Goal: Task Accomplishment & Management: Use online tool/utility

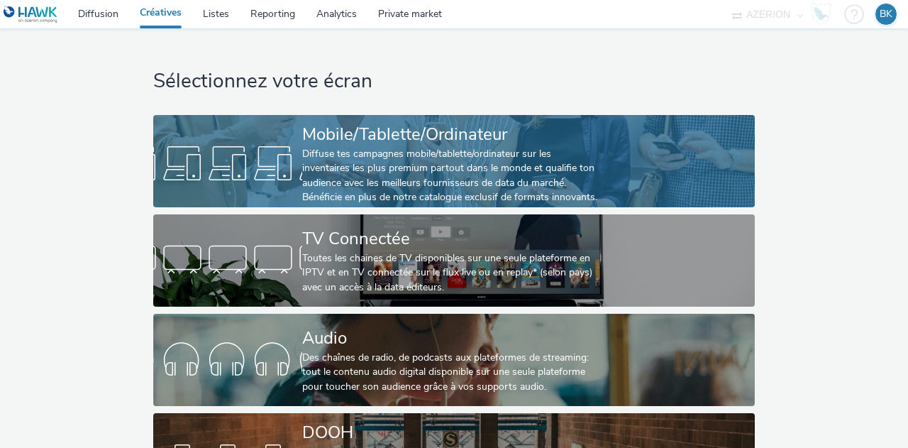
click at [440, 154] on div "Diffuse tes campagnes mobile/tablette/ordinateur sur les inventaires les plus p…" at bounding box center [451, 176] width 298 height 58
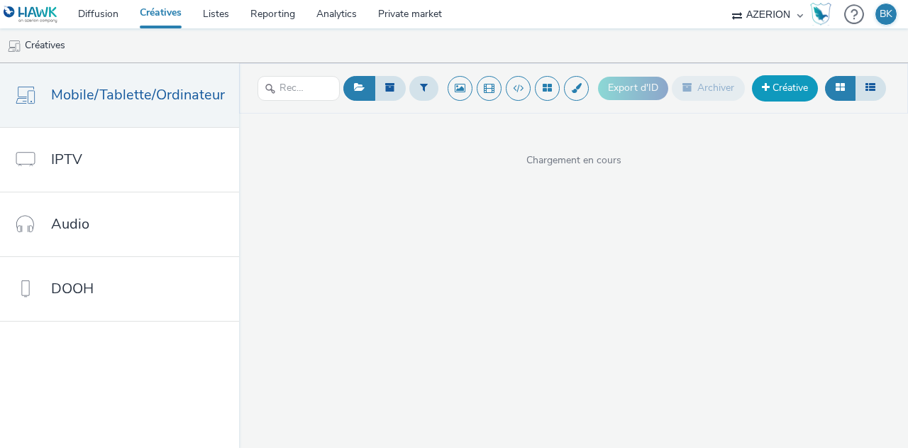
click at [786, 87] on link "Créative" at bounding box center [785, 88] width 66 height 26
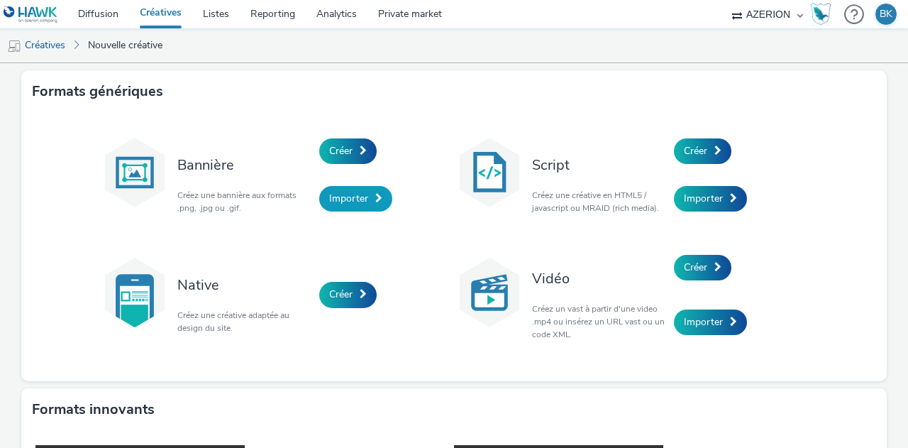
click at [359, 202] on span "Importer" at bounding box center [348, 198] width 39 height 13
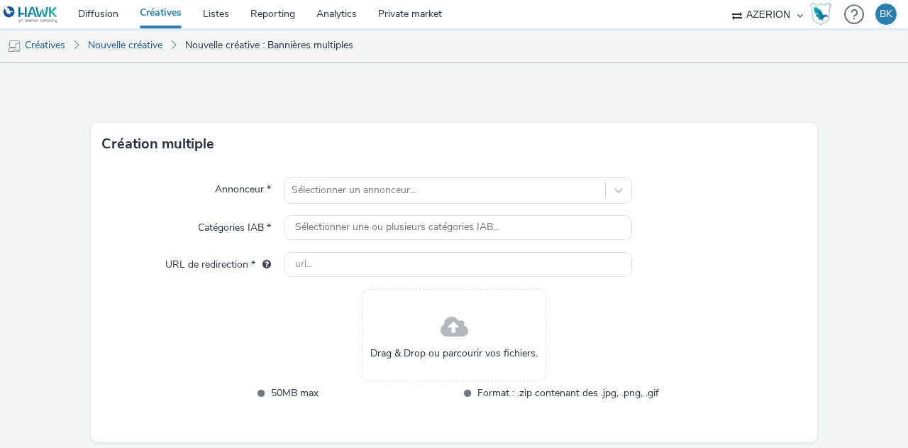
click at [369, 204] on div "Annonceur * Sélectionner un annonceur... Catégories IAB * Sélectionner une ou p…" at bounding box center [454, 303] width 727 height 277
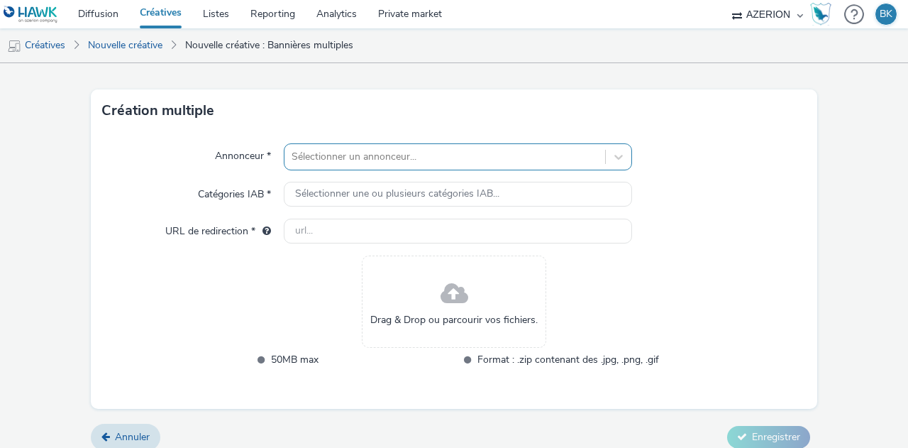
click at [361, 170] on div "Sélectionner un annonceur..." at bounding box center [458, 156] width 348 height 27
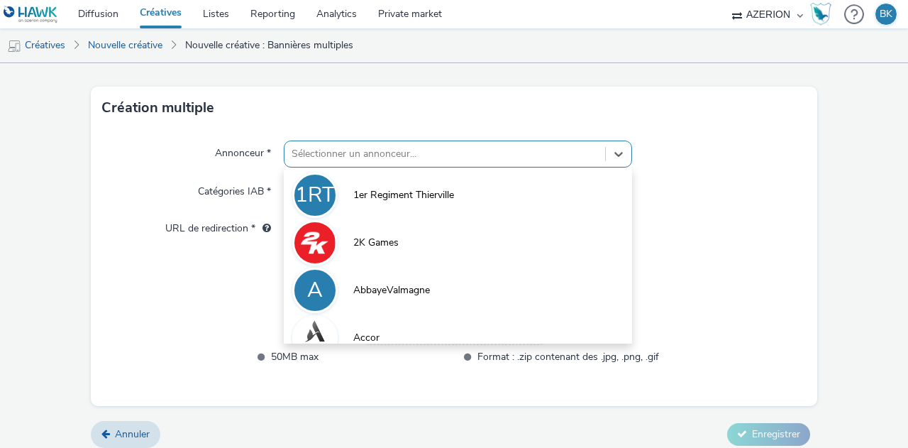
scroll to position [37, 0]
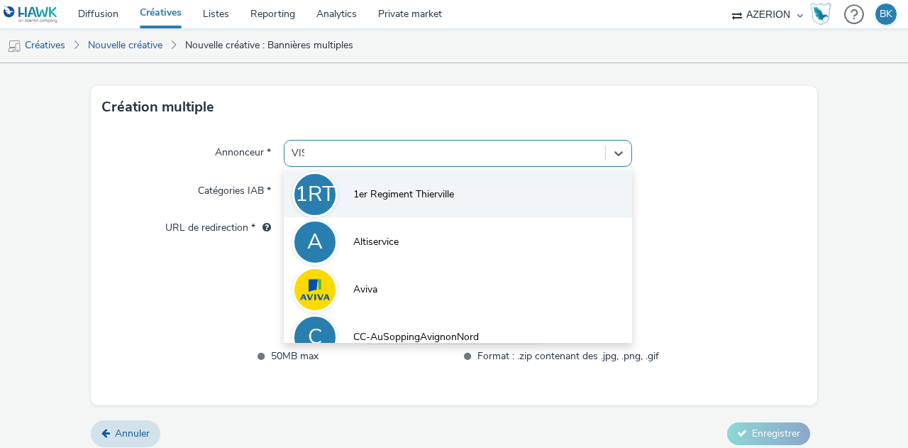
type input "VISA"
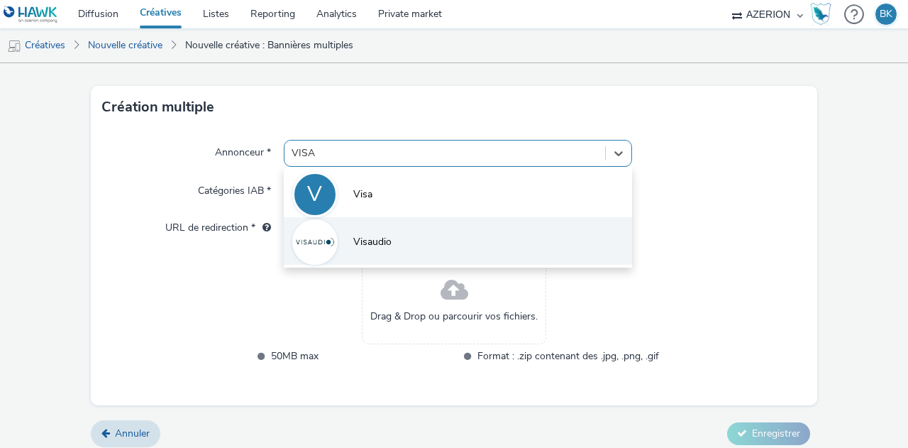
click at [426, 238] on li "Visaudio" at bounding box center [458, 241] width 348 height 48
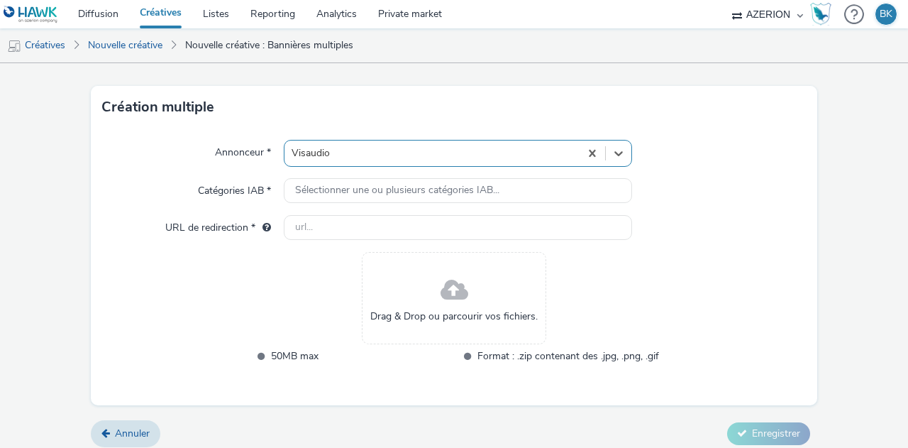
type input "[URL][DOMAIN_NAME]"
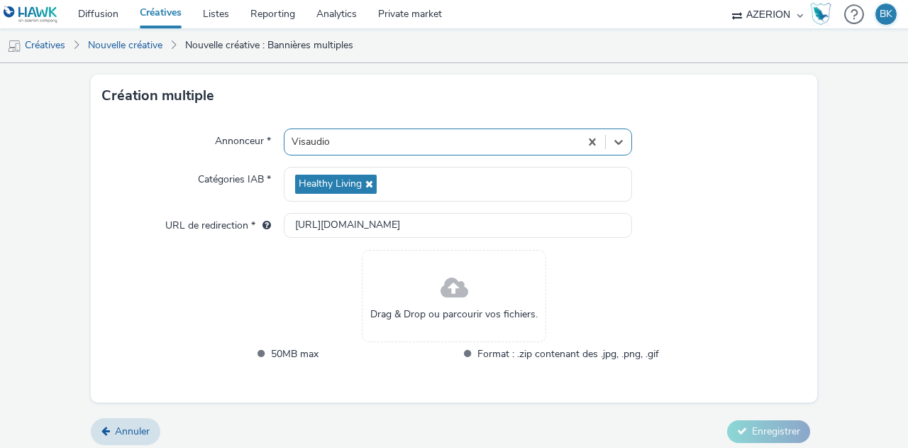
scroll to position [55, 0]
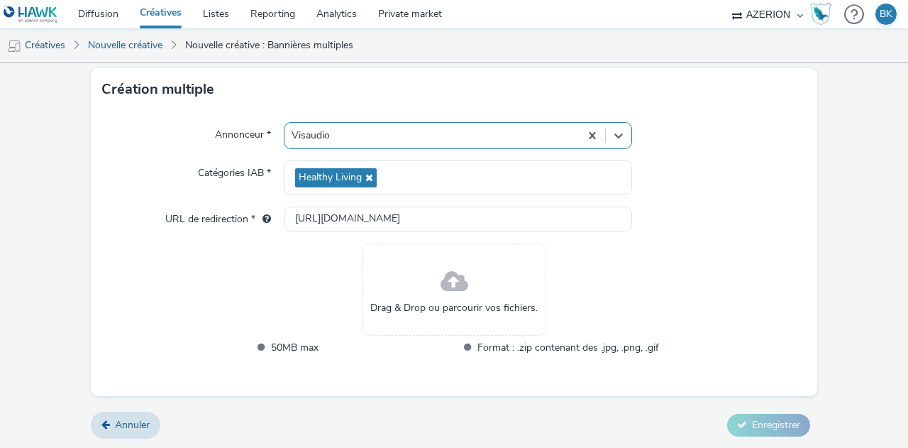
click at [432, 283] on div "Drag & Drop ou parcourir vos fichiers." at bounding box center [454, 289] width 185 height 92
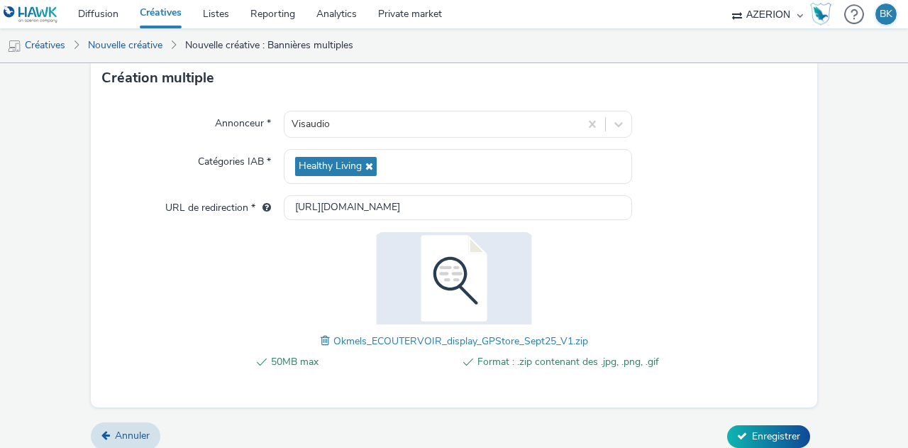
scroll to position [77, 0]
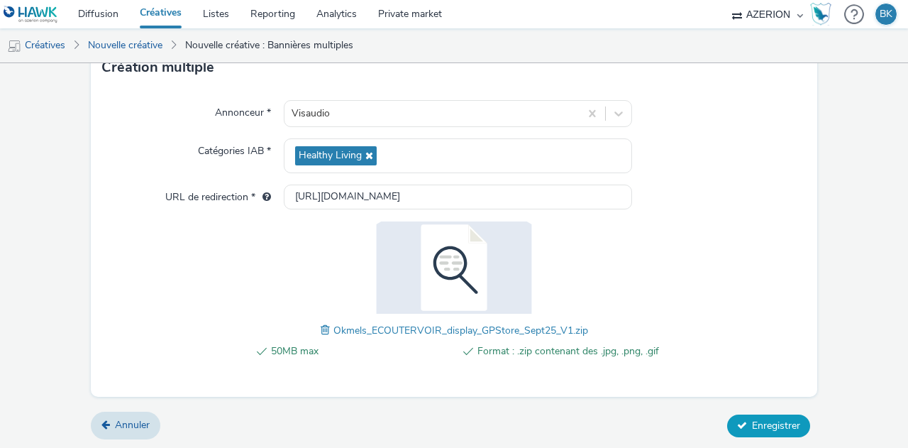
click at [765, 422] on span "Enregistrer" at bounding box center [776, 425] width 48 height 13
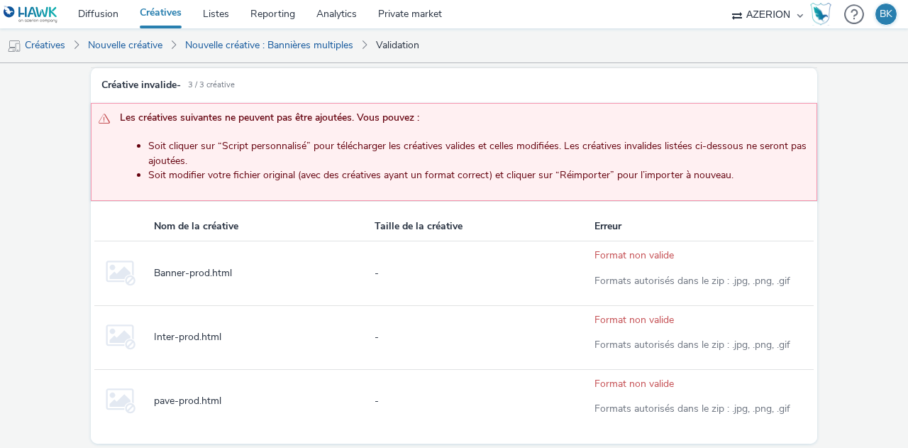
scroll to position [127, 0]
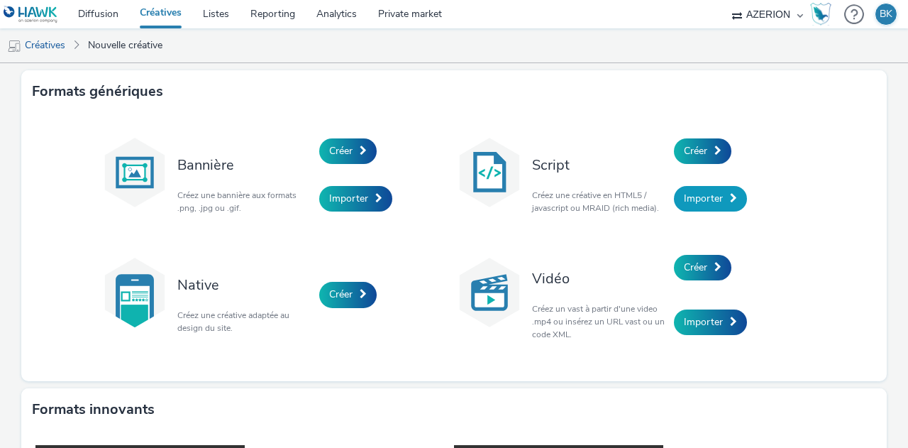
click at [707, 192] on span "Importer" at bounding box center [703, 198] width 39 height 13
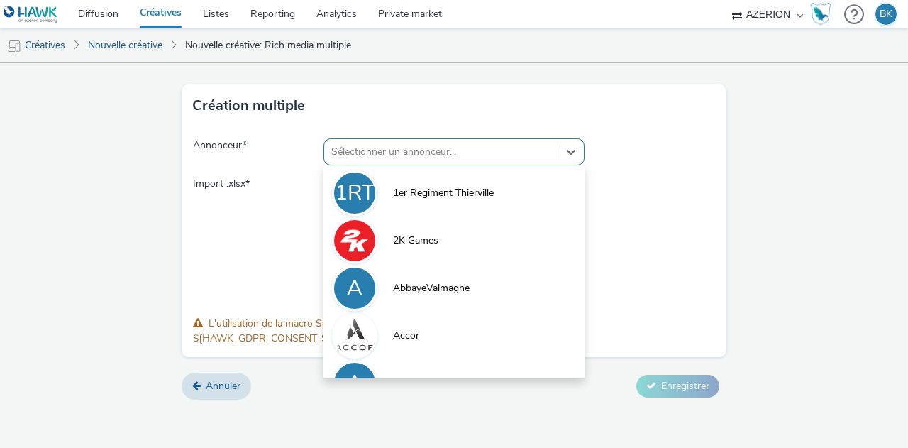
click at [494, 145] on div at bounding box center [440, 151] width 219 height 17
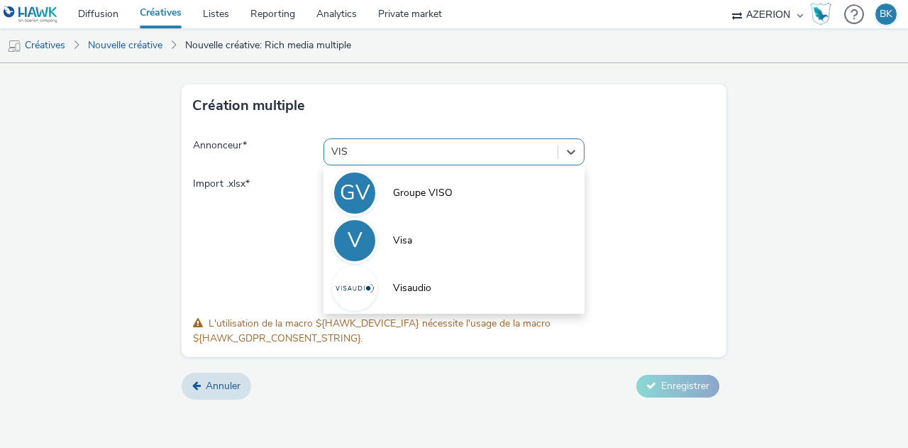
type input "VISA"
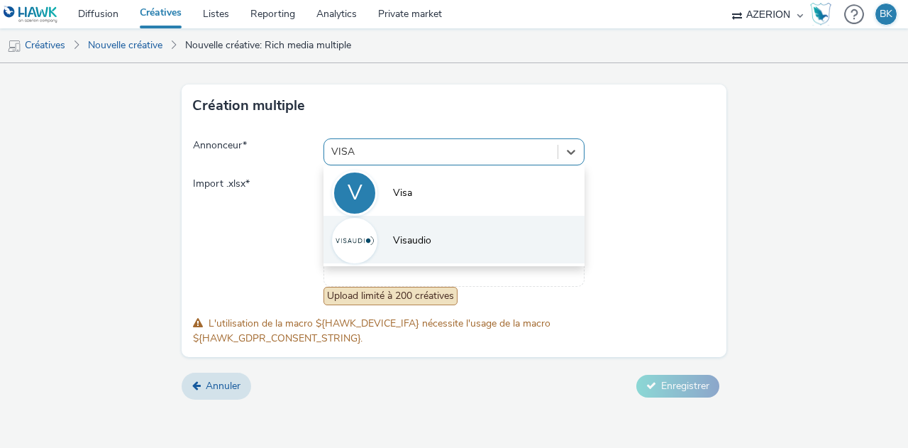
click at [458, 238] on li "Visaudio" at bounding box center [454, 240] width 261 height 48
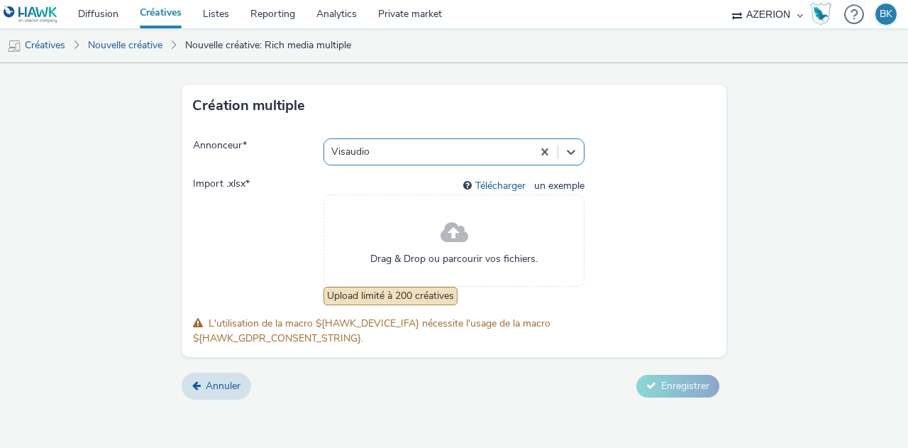
click at [458, 238] on span at bounding box center [455, 233] width 28 height 38
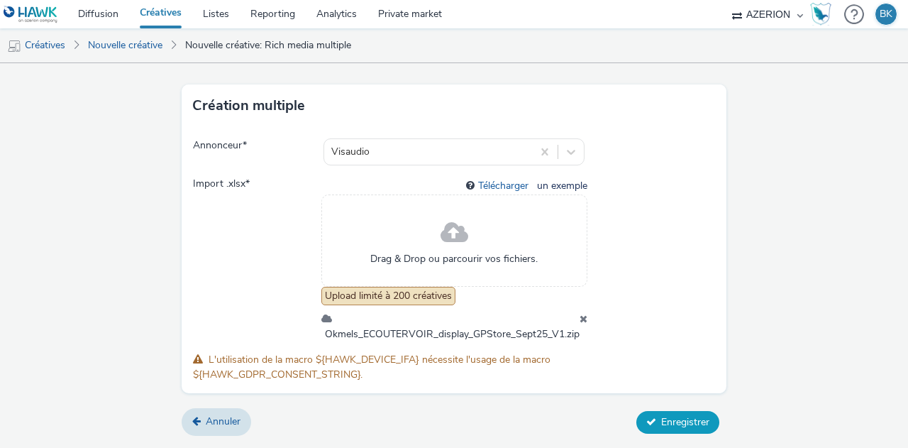
click at [679, 416] on span "Enregistrer" at bounding box center [685, 421] width 48 height 13
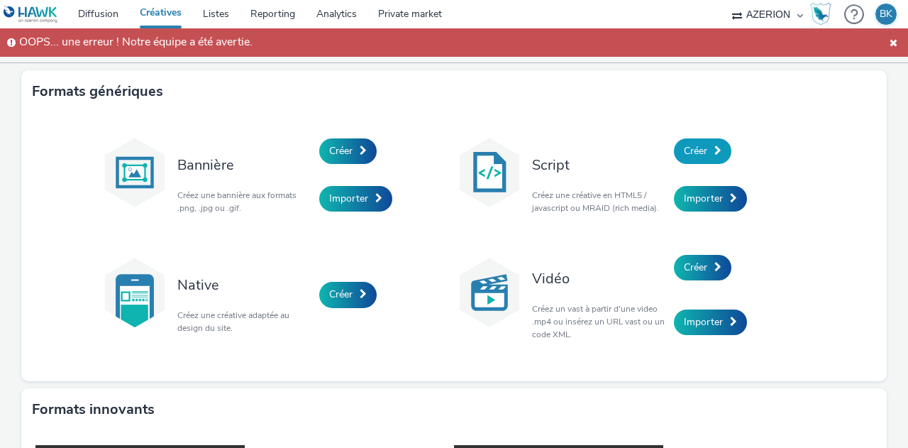
click at [703, 147] on link "Créer" at bounding box center [702, 151] width 57 height 26
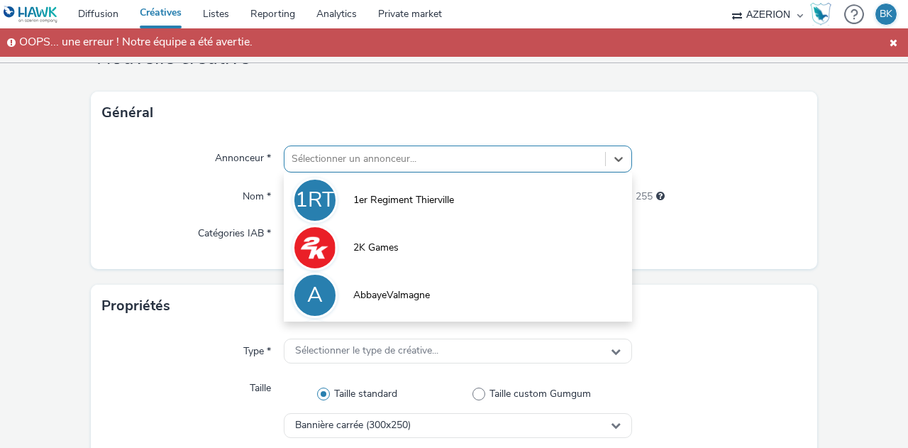
click at [482, 172] on div "option 1er Regiment Thierville focused, 1 of 10. 10 results available. Use Up a…" at bounding box center [458, 158] width 348 height 27
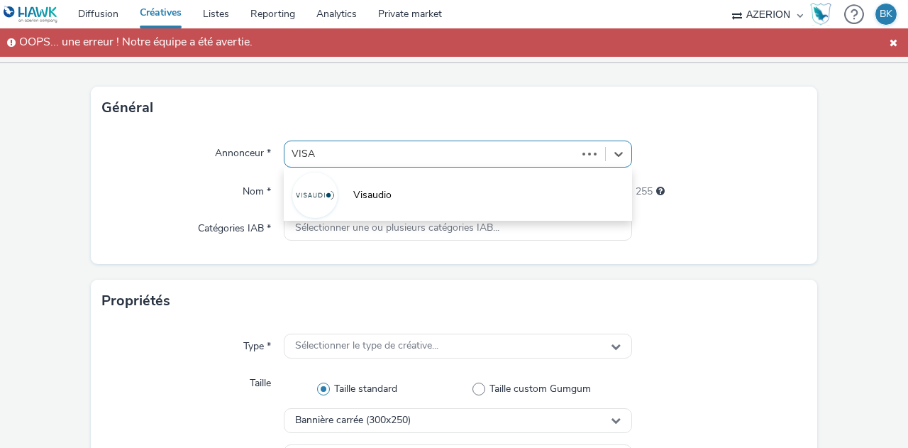
type input "VISAU"
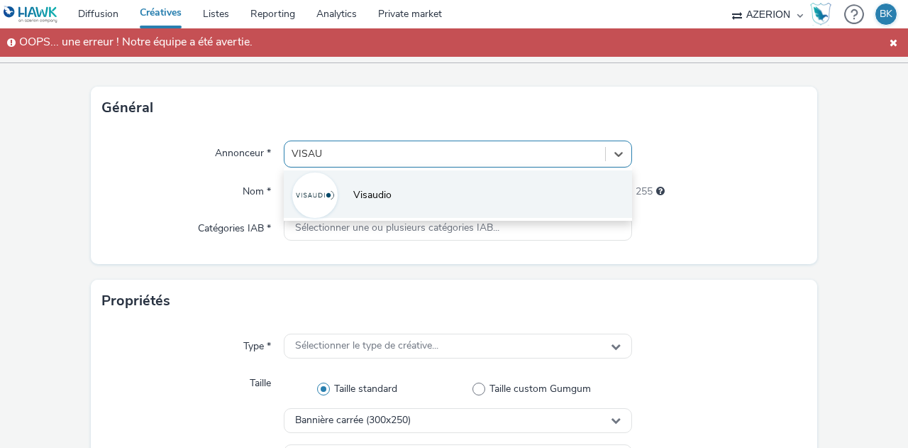
click at [457, 199] on li "Visaudio" at bounding box center [458, 194] width 348 height 48
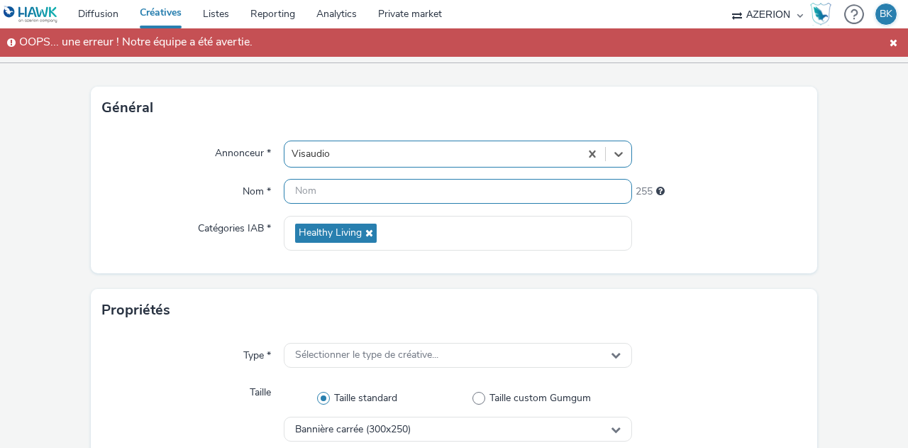
click at [457, 199] on input "text" at bounding box center [458, 191] width 348 height 25
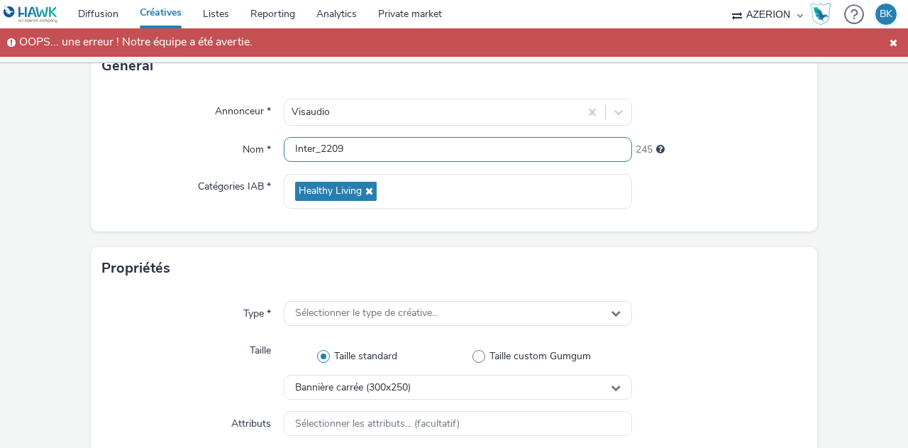
scroll to position [120, 0]
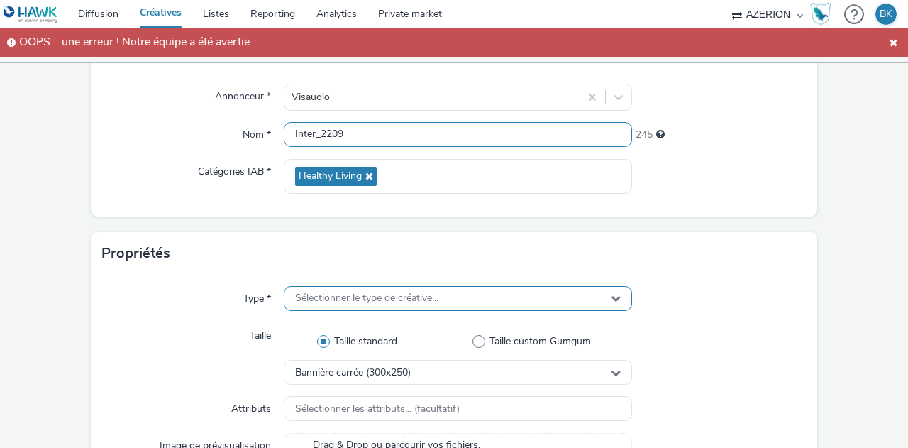
type input "Inter_2209"
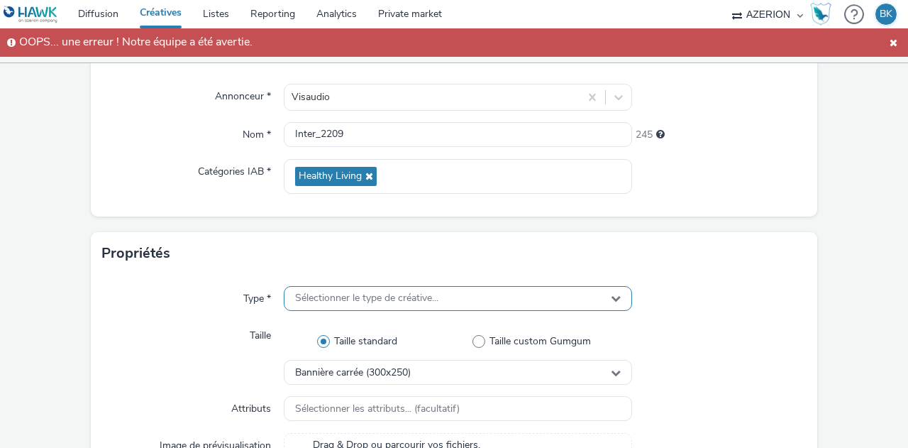
click at [395, 292] on span "Sélectionner le type de créative..." at bounding box center [366, 298] width 143 height 12
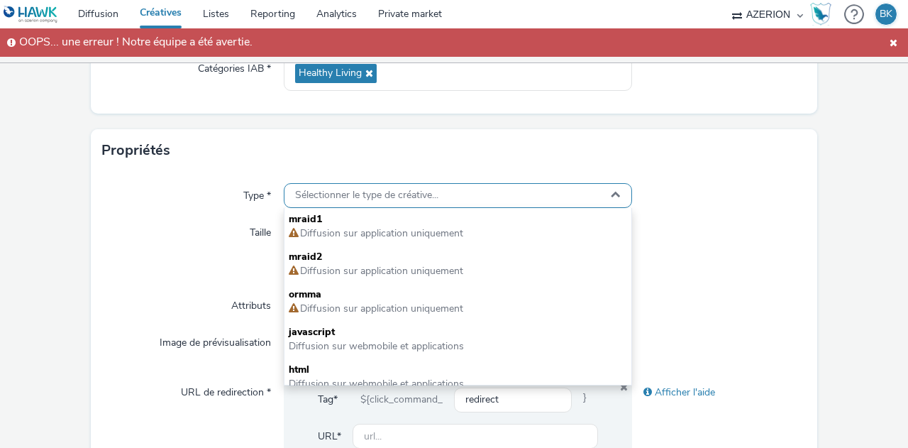
scroll to position [224, 0]
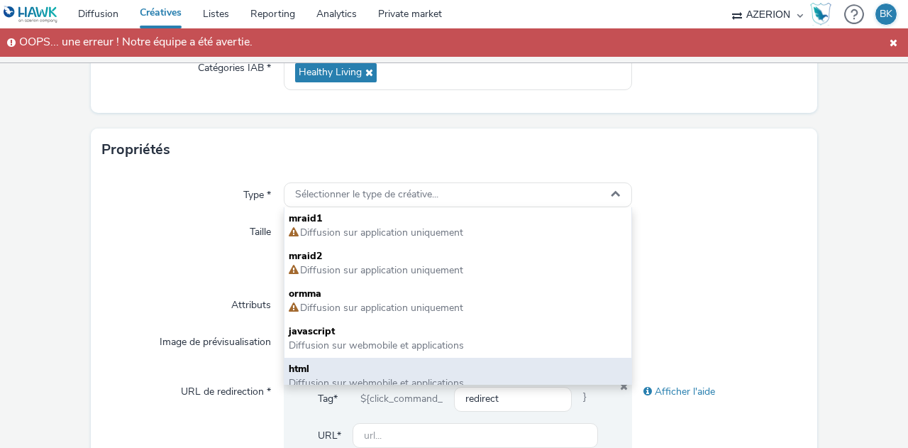
click at [380, 364] on span "html" at bounding box center [458, 369] width 339 height 14
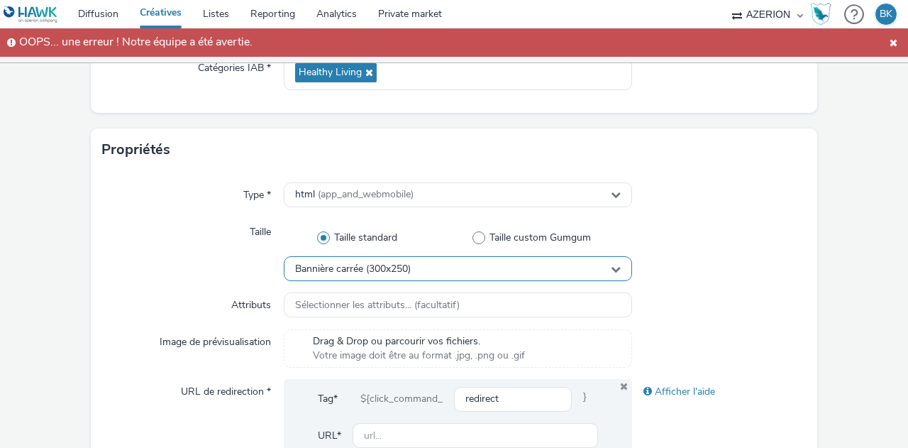
click at [380, 266] on span "Bannière carrée (300x250)" at bounding box center [353, 269] width 116 height 12
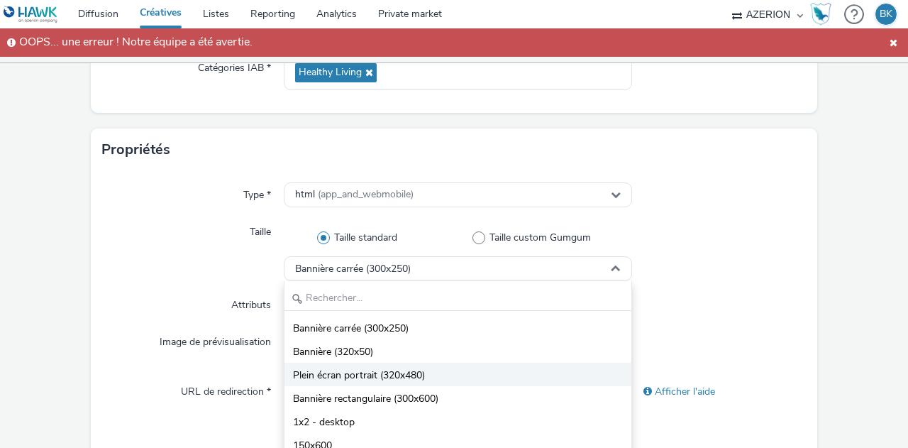
click at [405, 371] on span "Plein écran portrait (320x480)" at bounding box center [359, 375] width 132 height 14
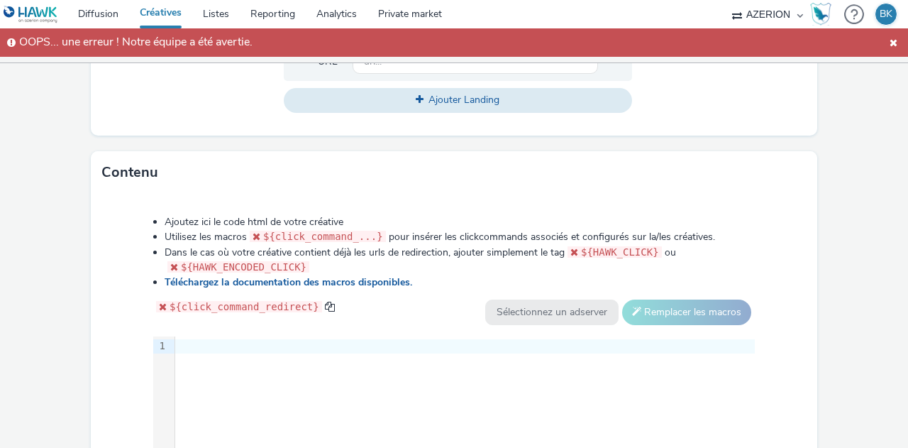
scroll to position [661, 0]
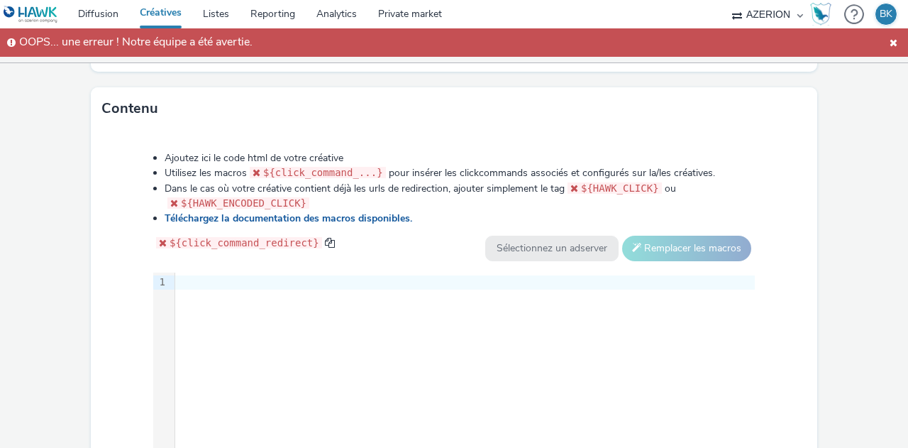
click at [402, 282] on div at bounding box center [465, 282] width 580 height 14
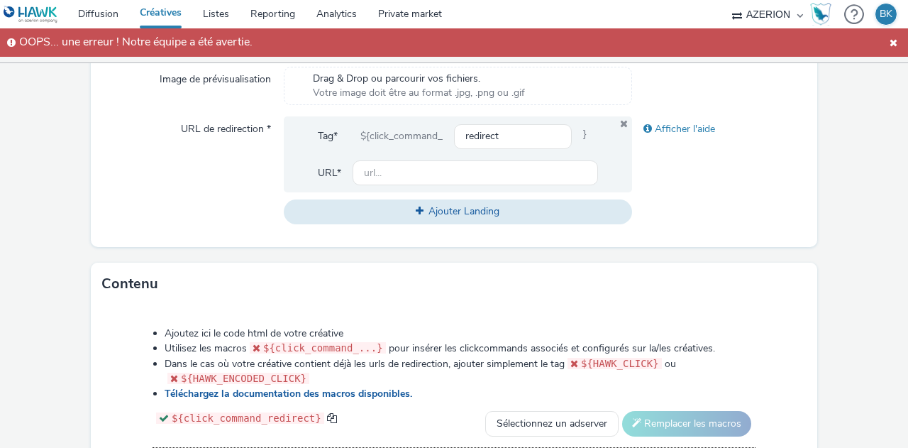
scroll to position [439, 0]
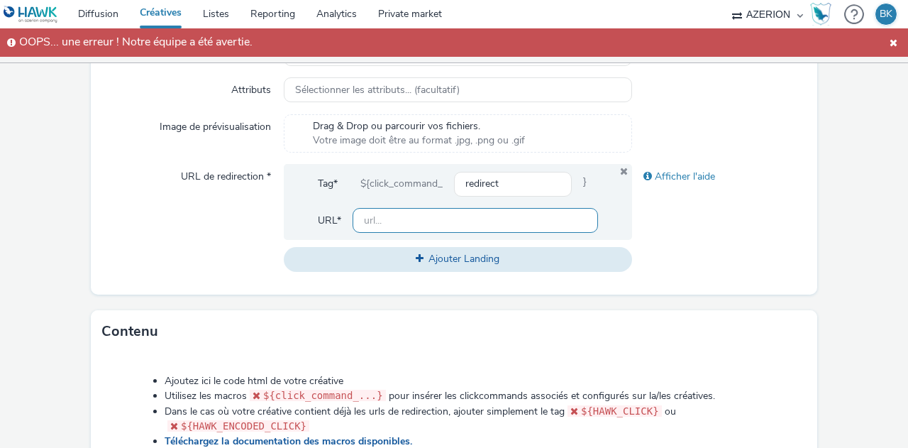
click at [397, 224] on input "text" at bounding box center [476, 220] width 246 height 25
paste input "[URL][DOMAIN_NAME]"
type input "[URL][DOMAIN_NAME]"
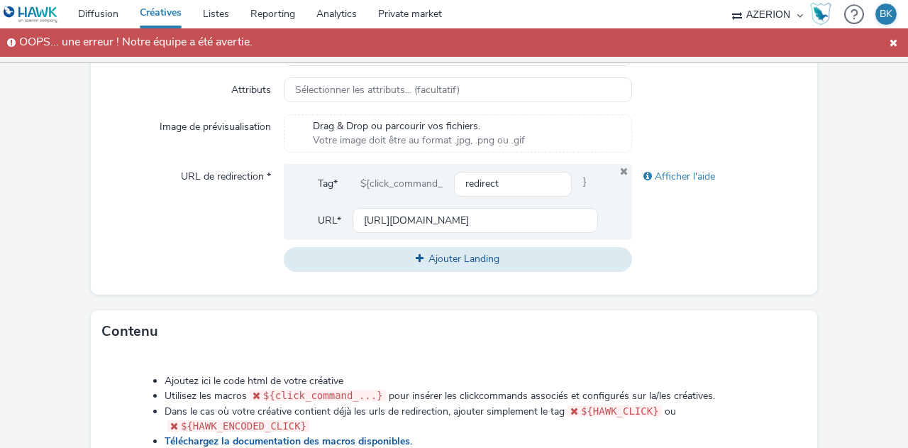
click at [742, 263] on div "Afficher l'aide" at bounding box center [719, 217] width 175 height 107
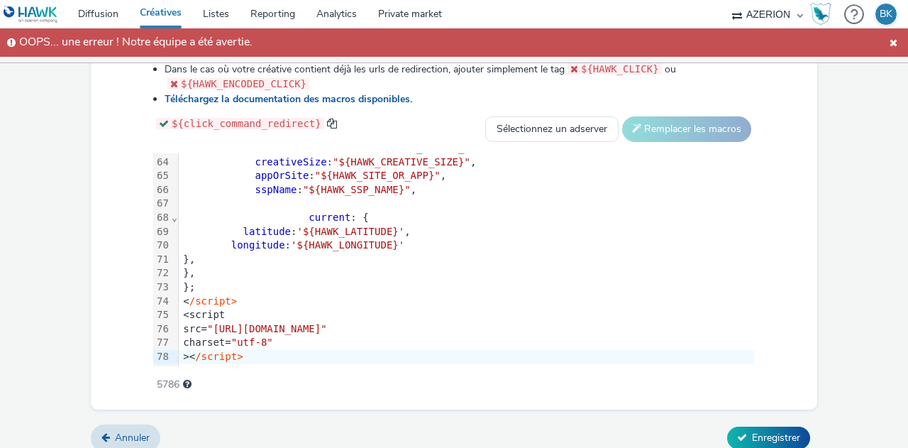
scroll to position [791, 0]
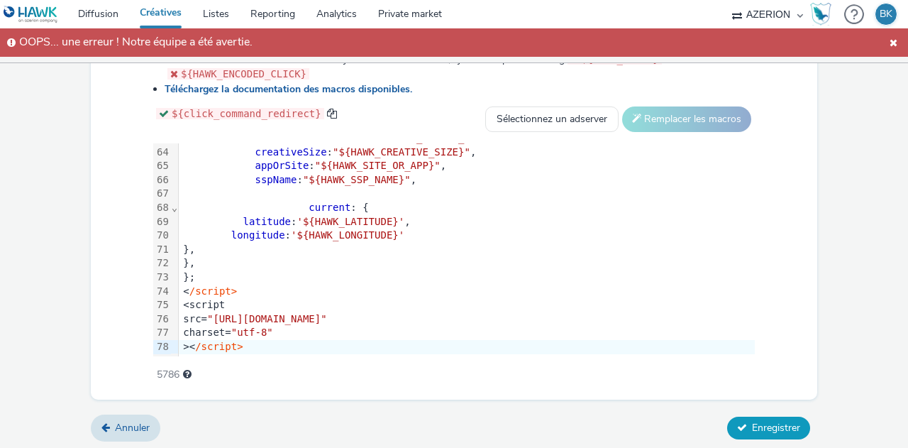
click at [739, 429] on button "Enregistrer" at bounding box center [768, 428] width 83 height 23
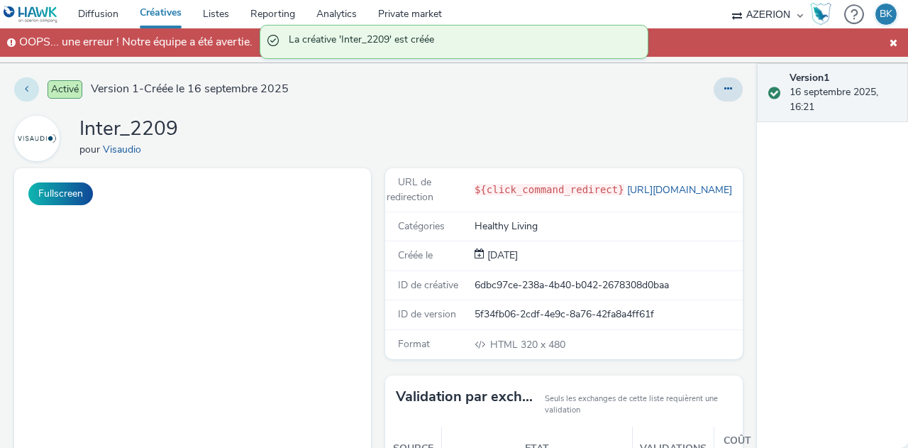
click at [33, 87] on button at bounding box center [26, 89] width 25 height 24
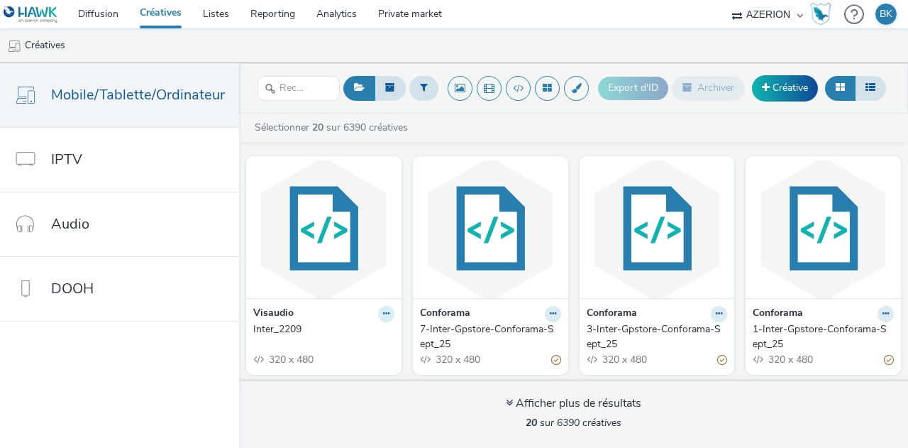
click at [383, 309] on icon at bounding box center [386, 313] width 6 height 9
click at [351, 343] on link "Modifier" at bounding box center [341, 338] width 106 height 28
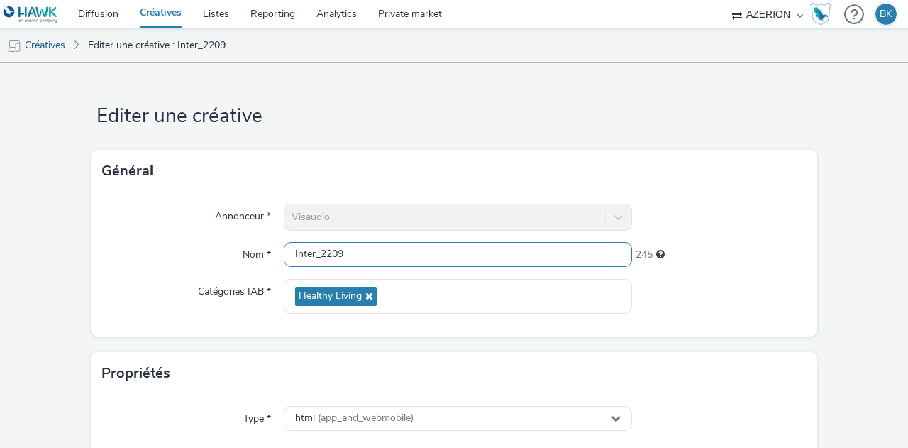
click at [319, 255] on input "Inter_2209" at bounding box center [458, 254] width 348 height 25
click at [329, 251] on input "Inter_GP2209" at bounding box center [458, 254] width 348 height 25
type input "Inter_GPStore_2209"
click at [762, 285] on div at bounding box center [719, 296] width 175 height 35
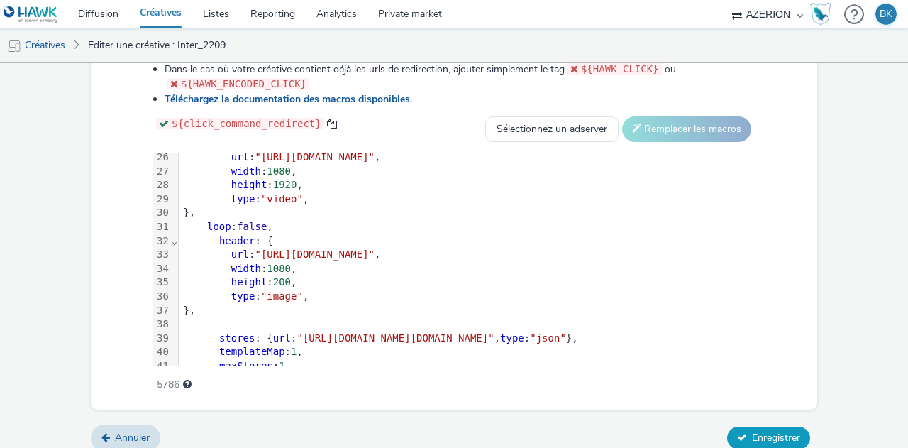
scroll to position [355, 0]
click at [769, 432] on span "Enregistrer" at bounding box center [776, 437] width 48 height 13
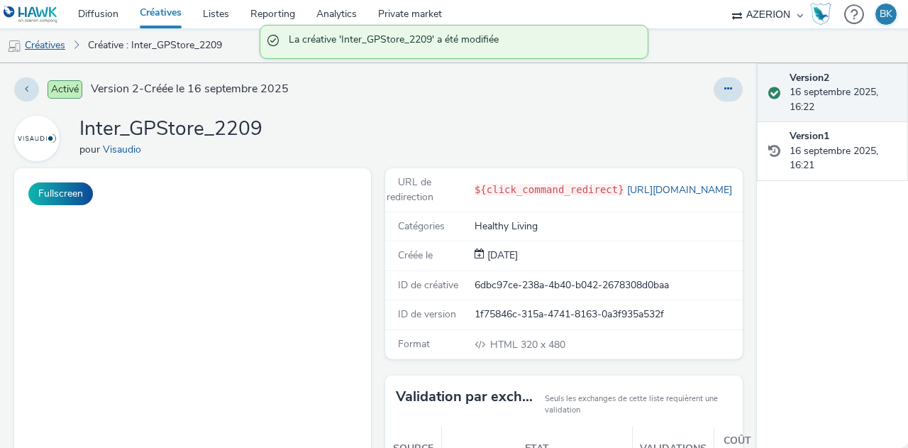
click at [51, 36] on link "Créatives" at bounding box center [36, 45] width 72 height 34
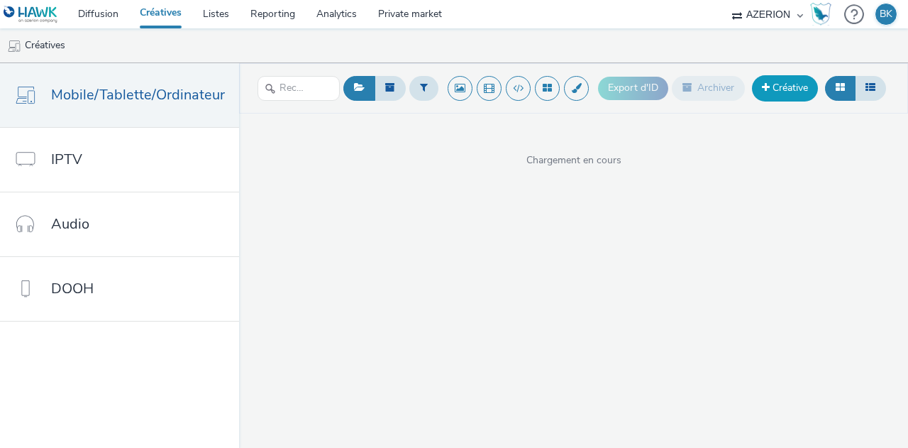
click at [776, 84] on link "Créative" at bounding box center [785, 88] width 66 height 26
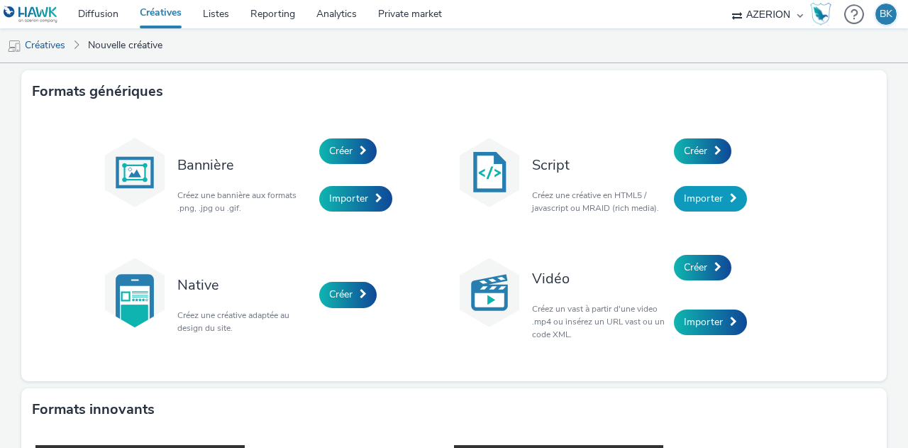
click at [691, 198] on span "Importer" at bounding box center [703, 198] width 39 height 13
click at [689, 155] on span "Créer" at bounding box center [695, 150] width 23 height 13
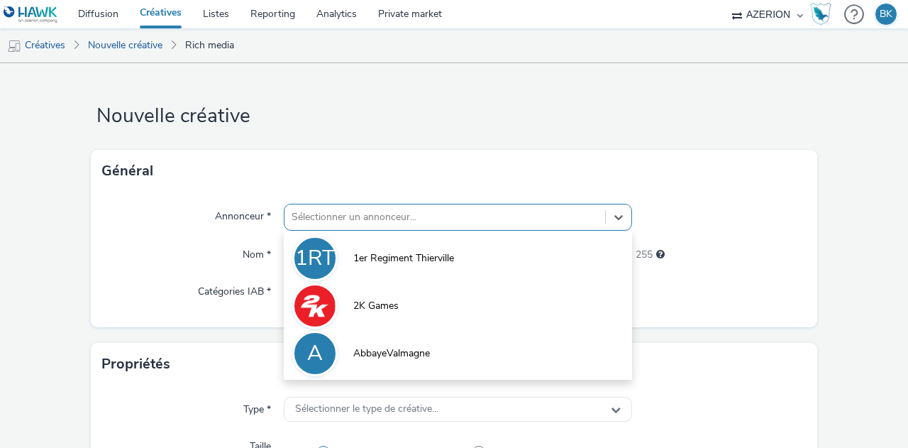
scroll to position [63, 0]
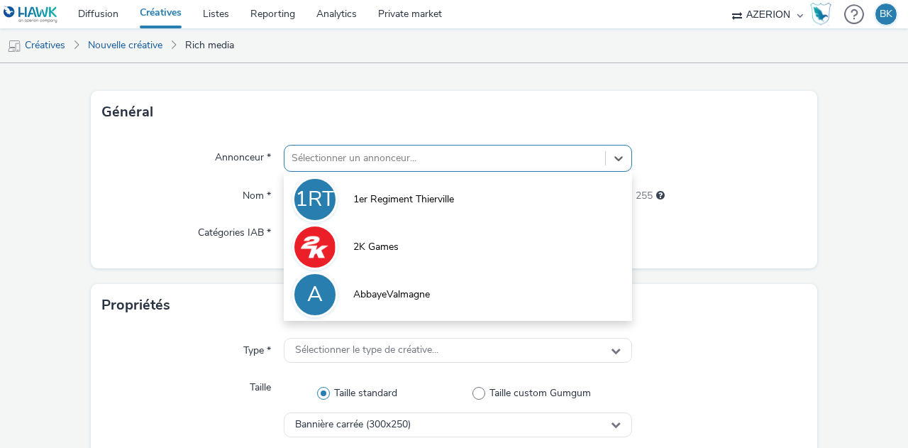
click at [416, 172] on div "option 1er Regiment Thierville focused, 1 of 10. 10 results available. Use Up a…" at bounding box center [458, 158] width 348 height 27
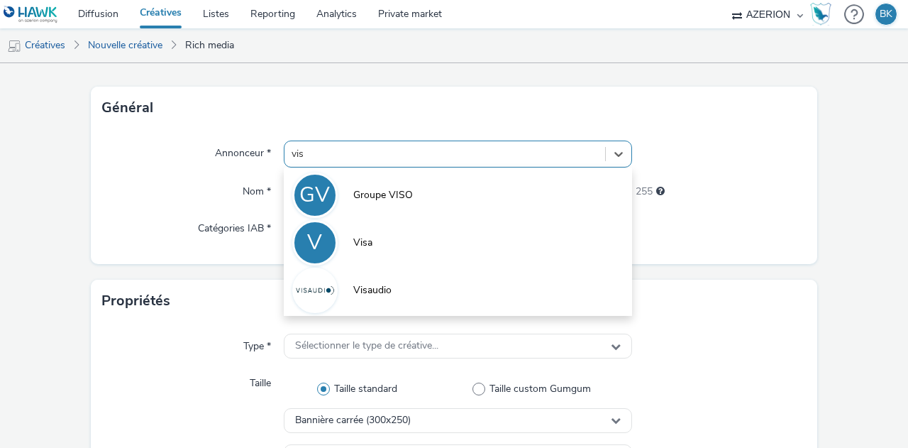
type input "visa"
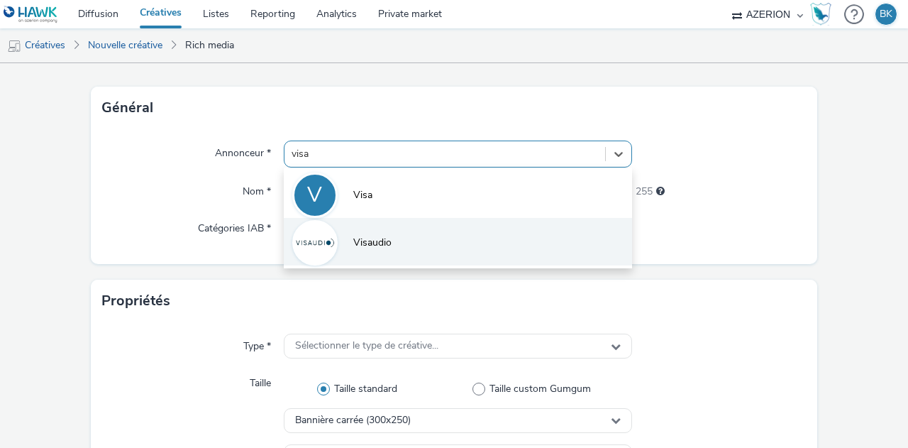
click at [405, 228] on li "Visaudio" at bounding box center [458, 242] width 348 height 48
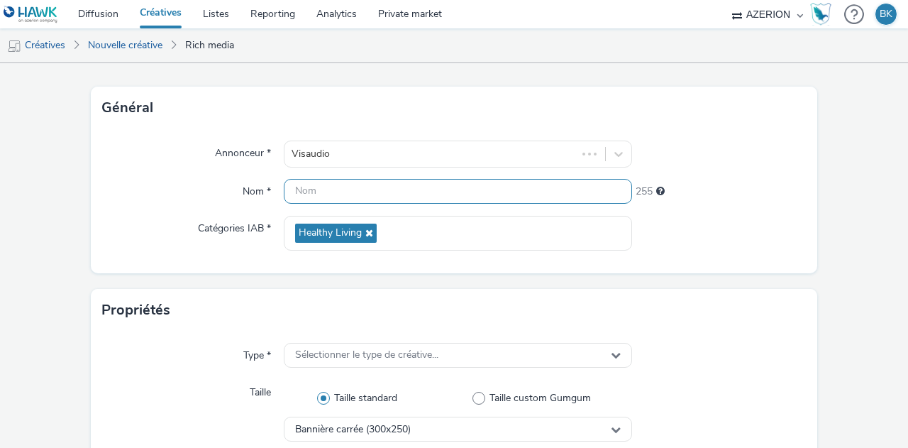
click at [390, 200] on input "text" at bounding box center [458, 191] width 348 height 25
type input "M"
click at [390, 200] on input "MPU_" at bounding box center [458, 191] width 348 height 25
type input "MPU_GPStore_2209"
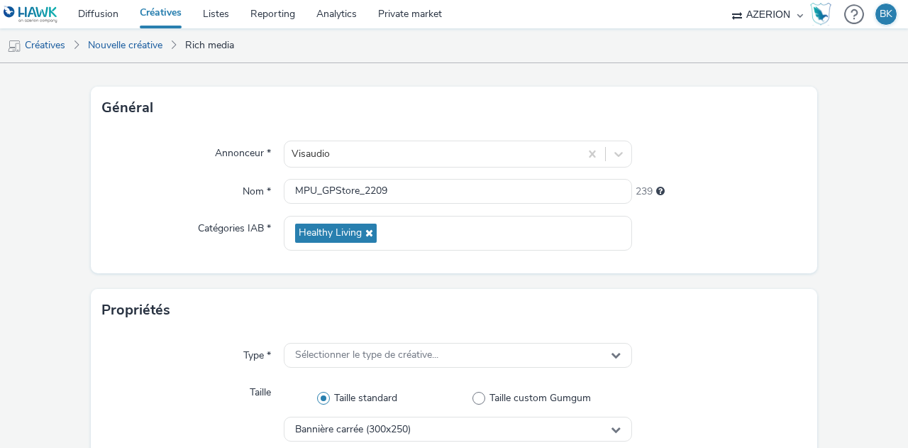
click at [751, 232] on div at bounding box center [719, 233] width 175 height 35
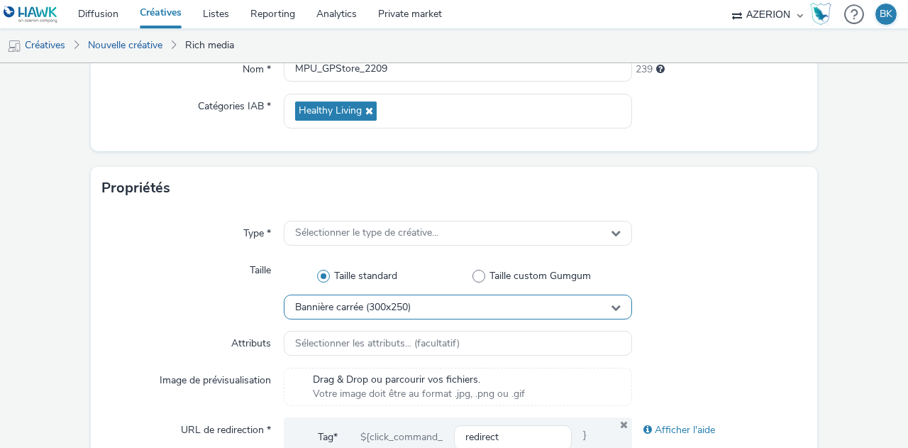
scroll to position [205, 0]
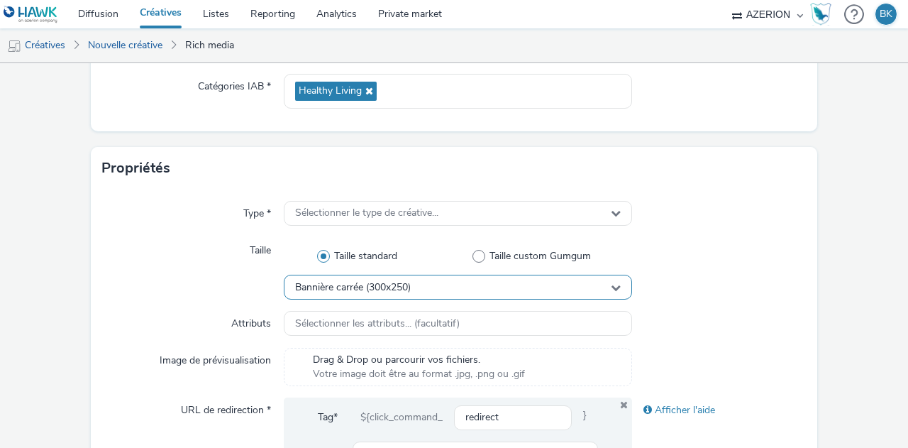
click at [426, 285] on div "Bannière carrée (300x250)" at bounding box center [458, 287] width 348 height 25
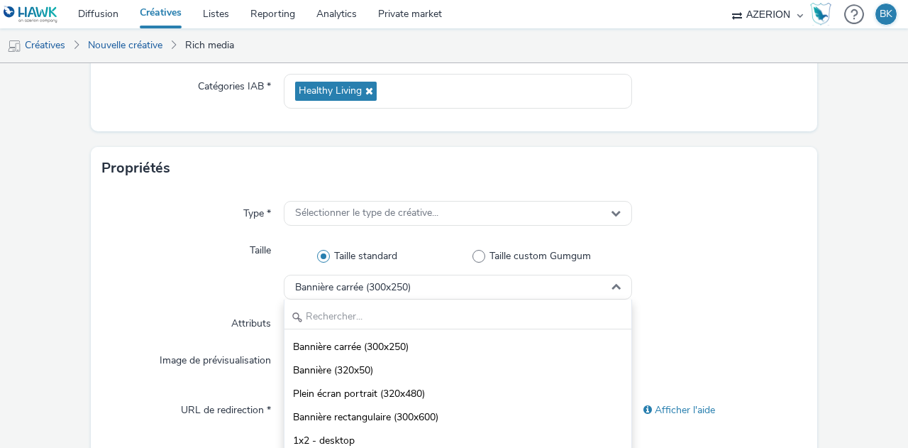
click at [771, 274] on div at bounding box center [719, 269] width 175 height 62
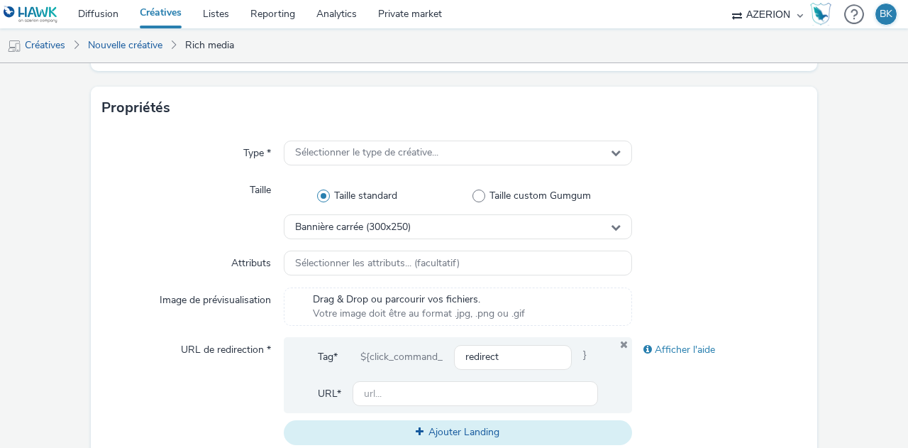
scroll to position [347, 0]
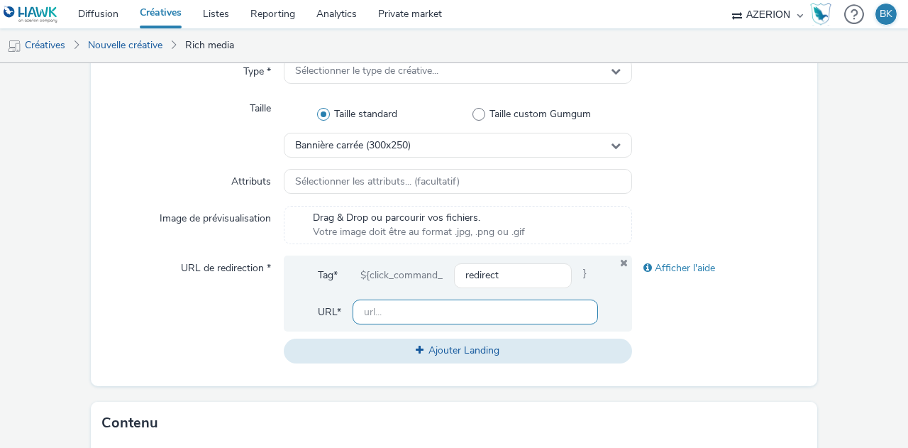
click at [426, 316] on input "text" at bounding box center [476, 311] width 246 height 25
paste input "[URL][DOMAIN_NAME]"
type input "[URL][DOMAIN_NAME]"
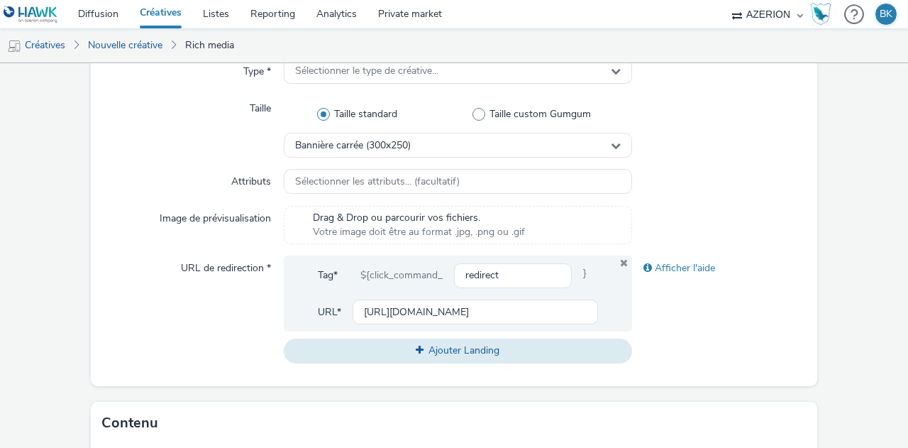
click at [756, 336] on div "Afficher l'aide" at bounding box center [719, 308] width 175 height 107
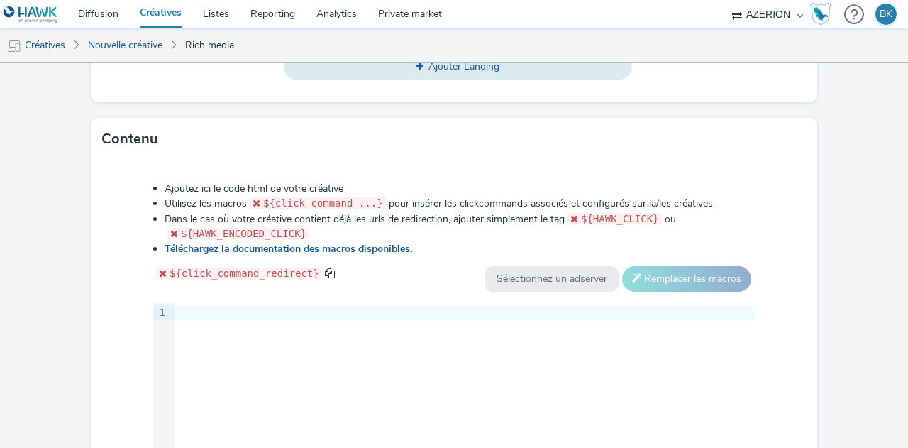
scroll to position [773, 0]
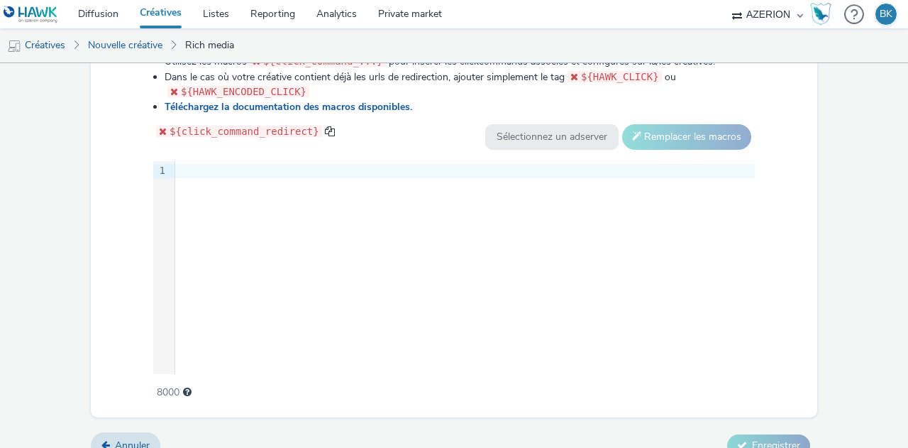
click at [370, 175] on div at bounding box center [465, 171] width 580 height 20
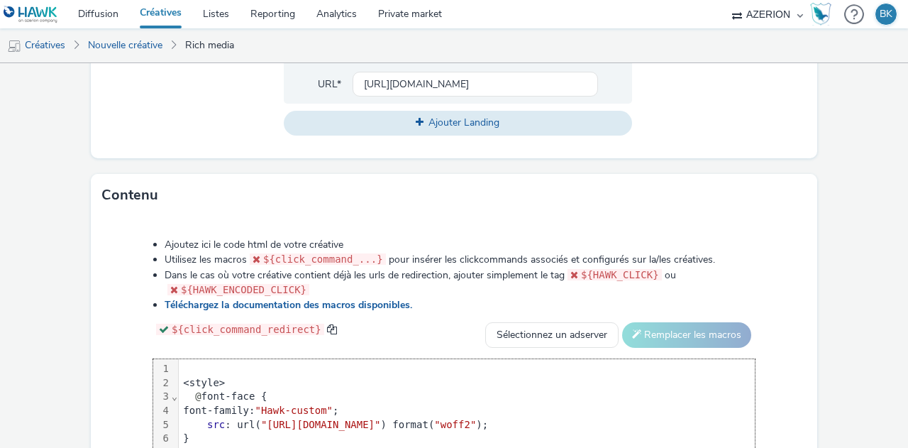
scroll to position [720, 0]
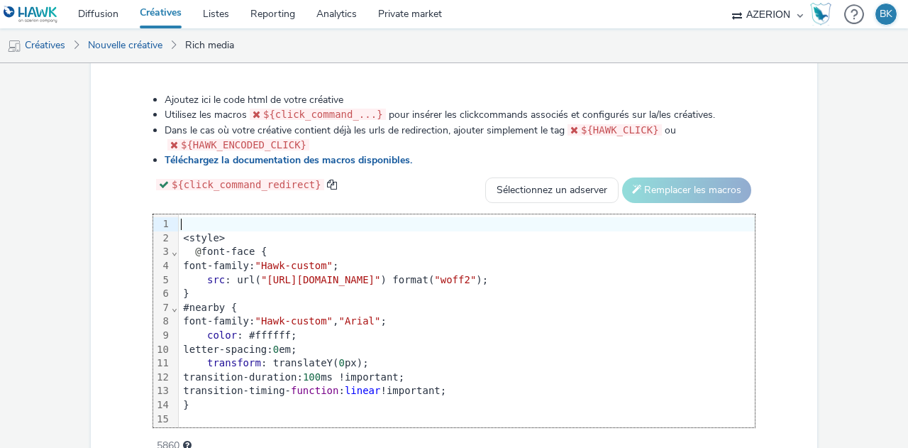
click at [190, 221] on div at bounding box center [728, 224] width 1098 height 14
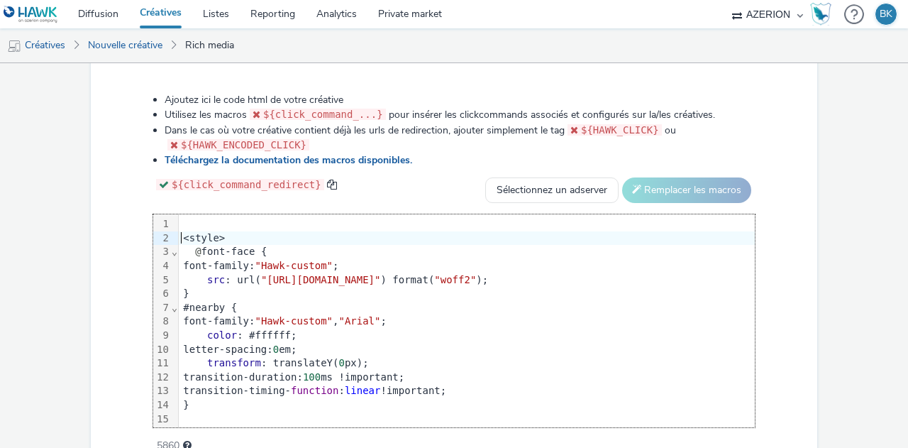
click at [179, 233] on div "<style>" at bounding box center [728, 238] width 1098 height 14
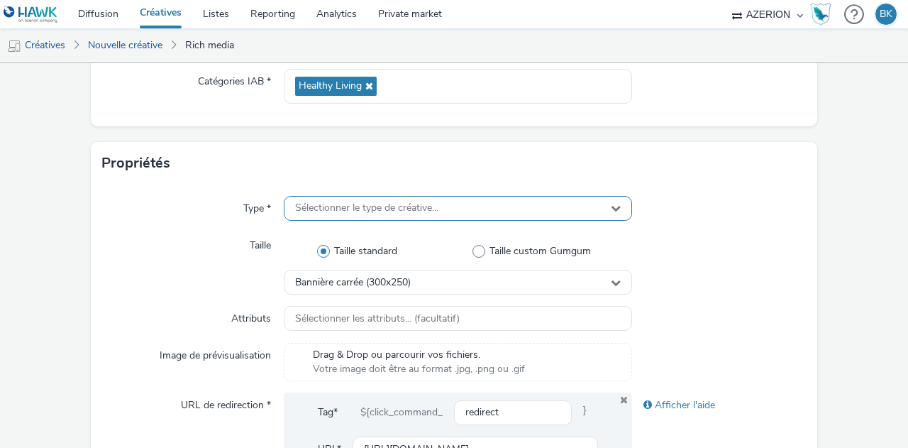
scroll to position [223, 0]
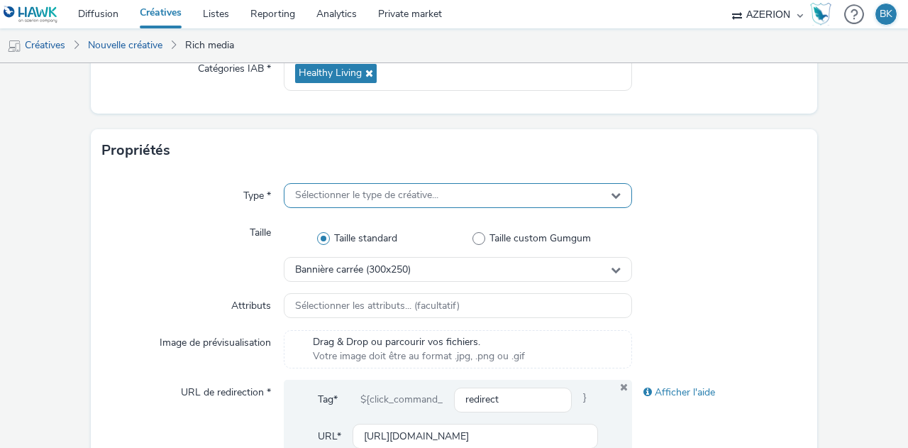
click at [475, 202] on div "Sélectionner le type de créative..." at bounding box center [458, 195] width 348 height 25
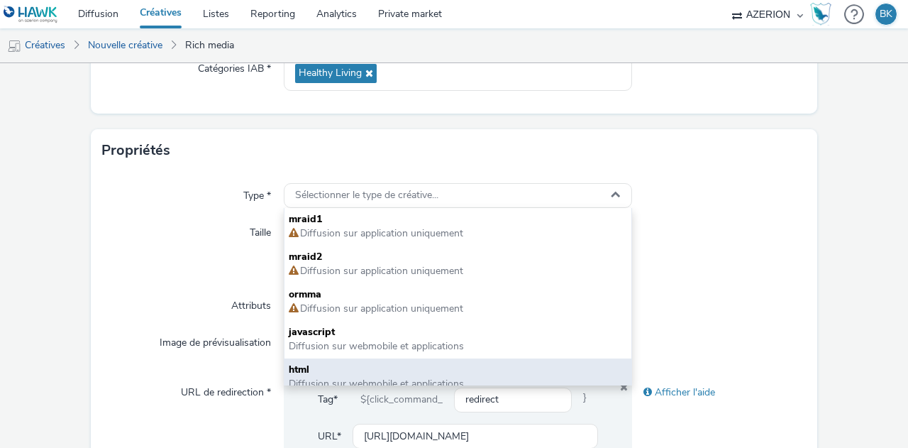
click at [416, 365] on span "html" at bounding box center [458, 370] width 339 height 14
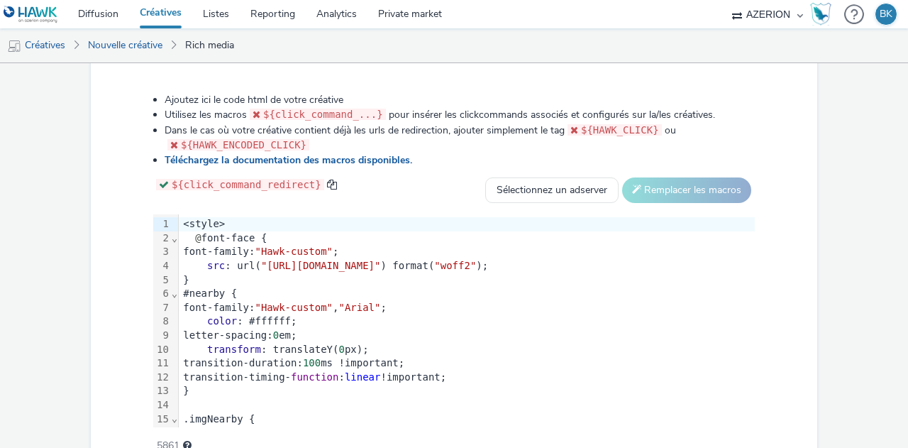
scroll to position [791, 0]
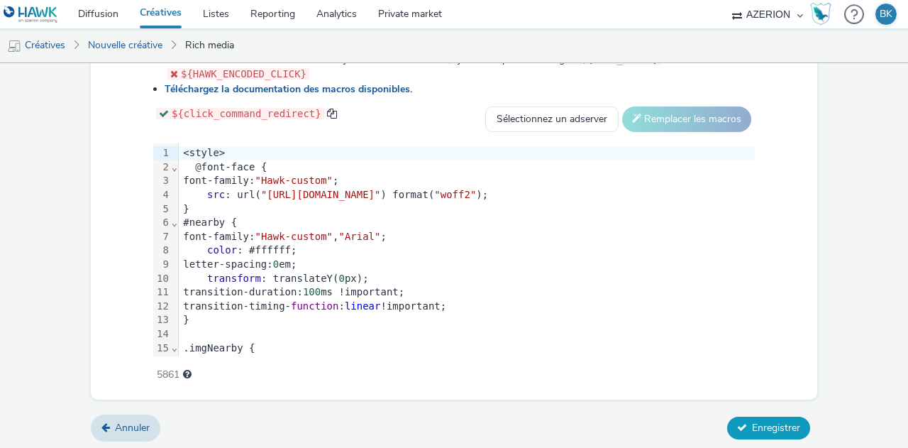
click at [768, 417] on button "Enregistrer" at bounding box center [768, 428] width 83 height 23
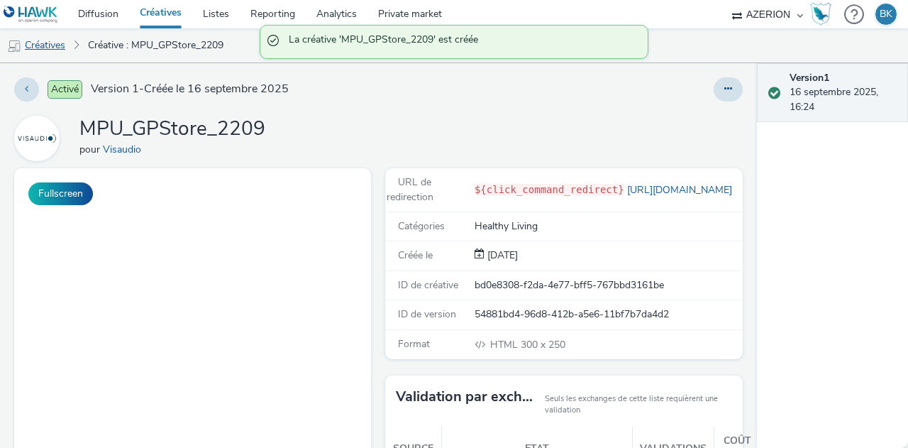
click at [50, 52] on link "Créatives" at bounding box center [36, 45] width 72 height 34
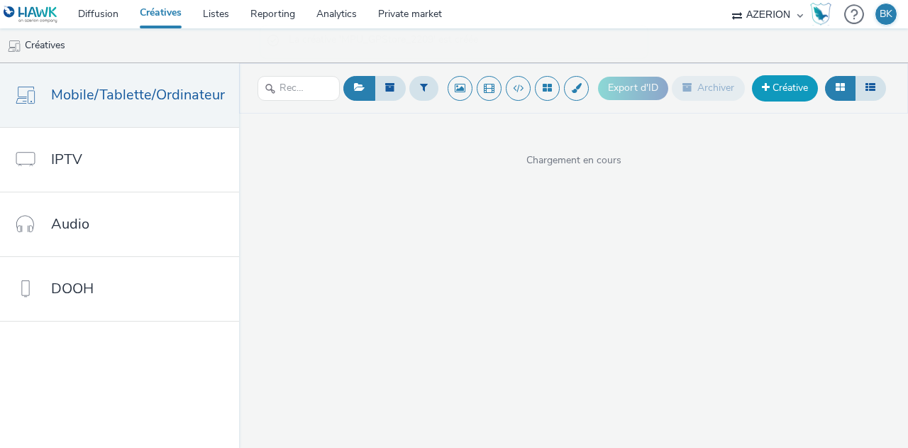
click at [786, 94] on link "Créative" at bounding box center [785, 88] width 66 height 26
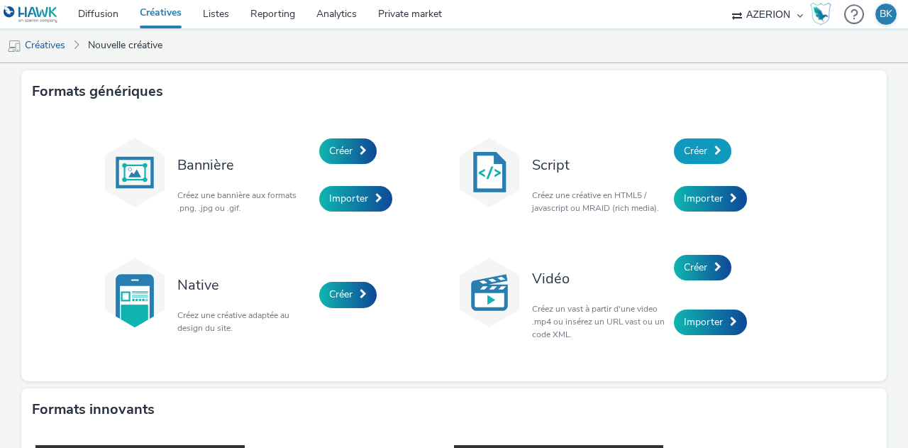
click at [703, 154] on link "Créer" at bounding box center [702, 151] width 57 height 26
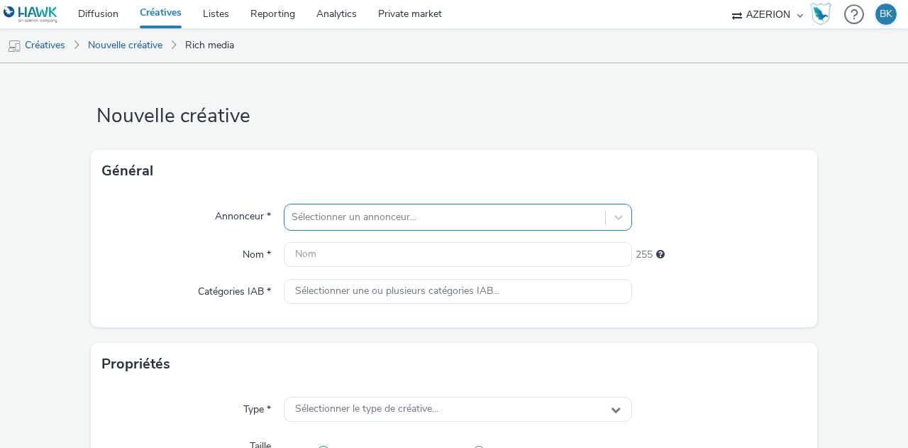
click at [395, 213] on div "Sélectionner un annonceur..." at bounding box center [458, 217] width 348 height 27
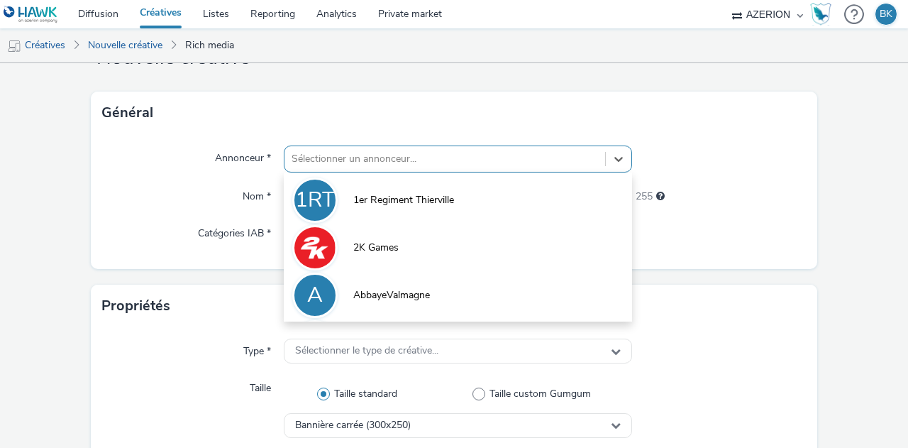
scroll to position [63, 0]
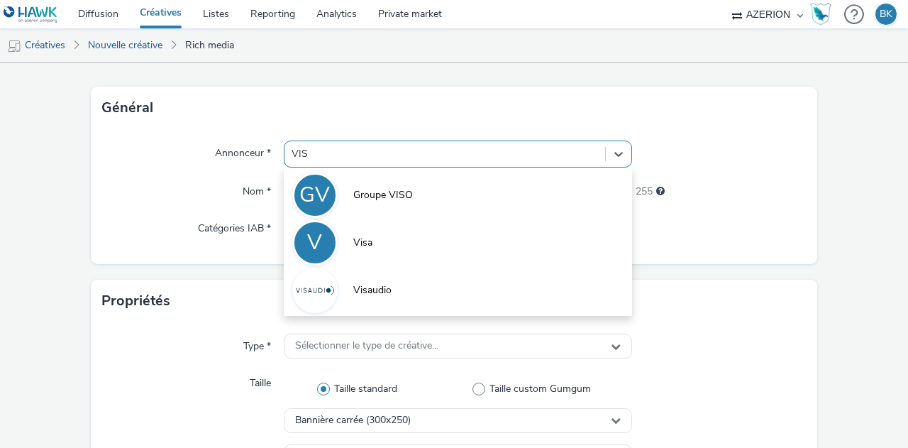
type input "VISA"
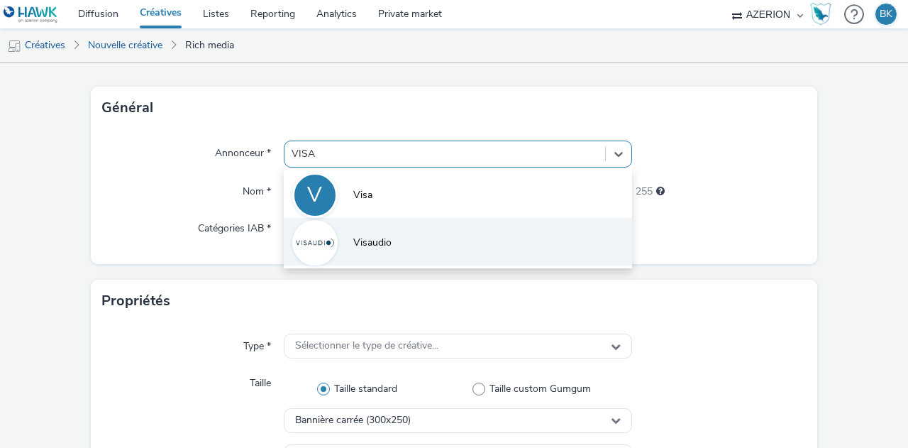
click at [402, 235] on li "Visaudio" at bounding box center [458, 242] width 348 height 48
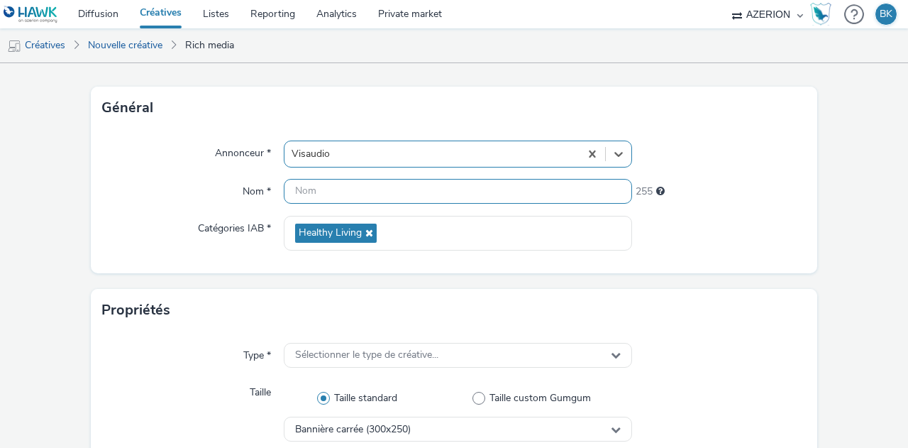
click at [426, 188] on input "text" at bounding box center [458, 191] width 348 height 25
type input "Ban_GPStore_2209"
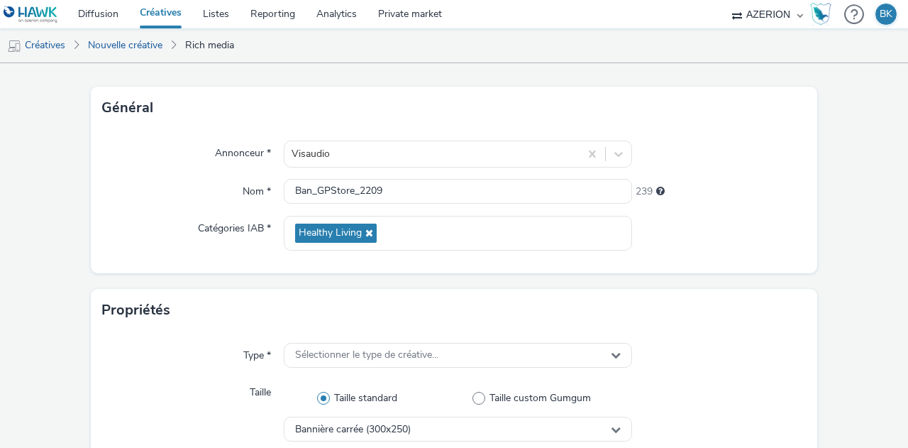
drag, startPoint x: 785, startPoint y: 245, endPoint x: 774, endPoint y: 252, distance: 12.8
click at [785, 244] on div at bounding box center [719, 233] width 175 height 35
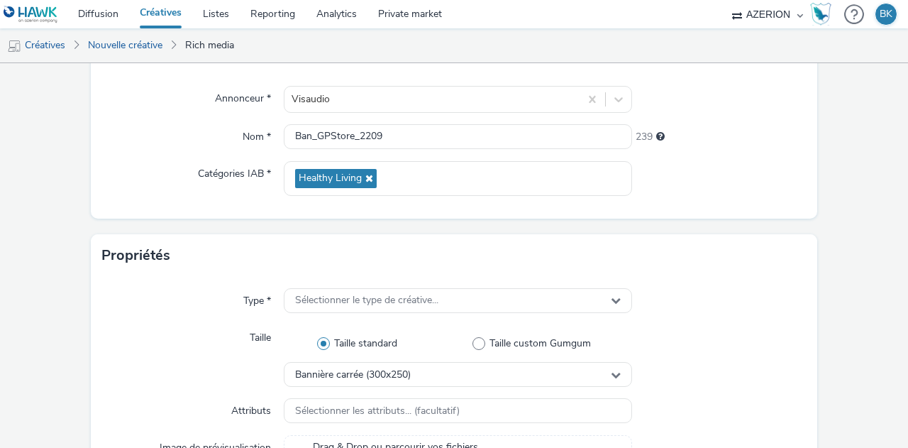
scroll to position [134, 0]
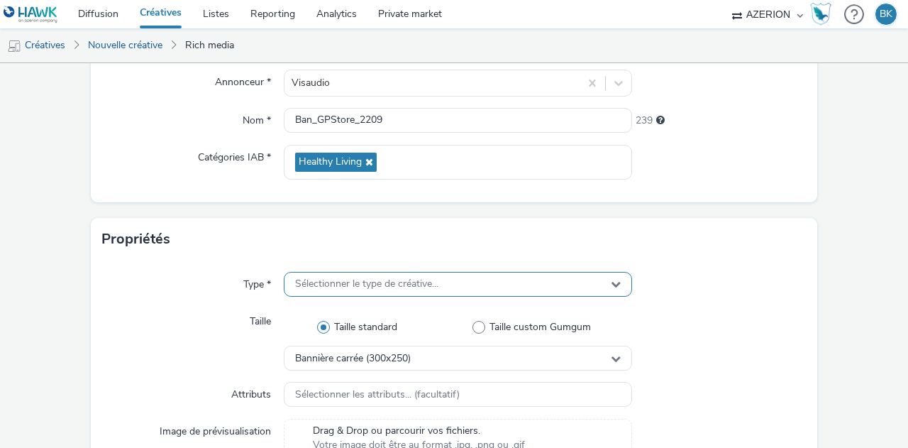
click at [522, 290] on div "Sélectionner le type de créative..." at bounding box center [458, 284] width 348 height 25
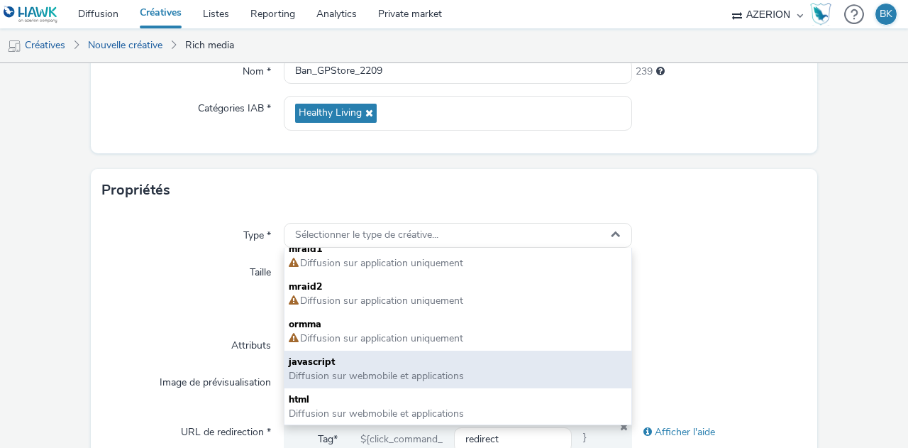
scroll to position [205, 0]
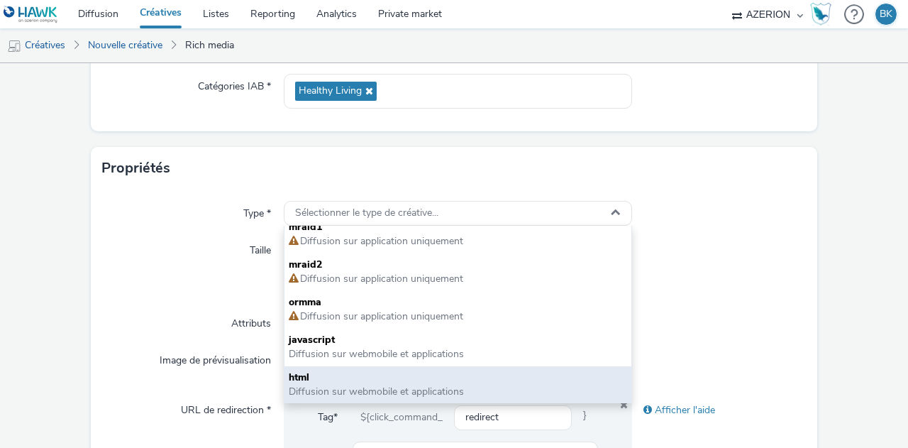
click at [451, 391] on span "Diffusion sur webmobile et applications" at bounding box center [376, 391] width 175 height 13
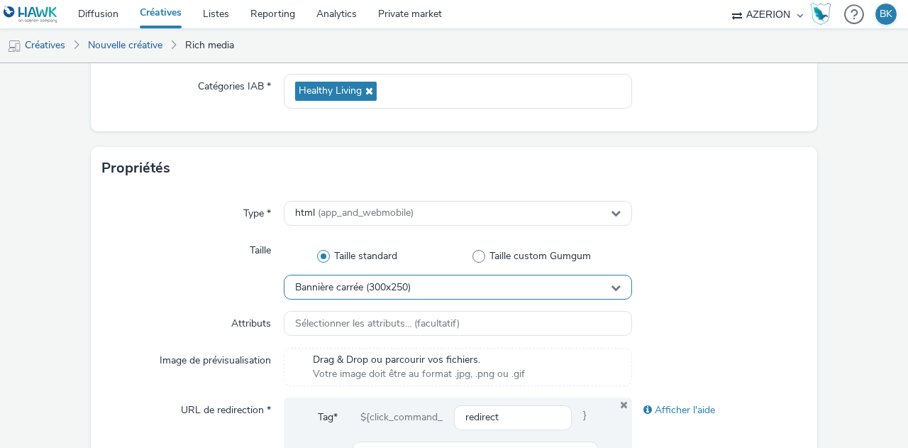
click at [489, 296] on div "Bannière carrée (300x250)" at bounding box center [458, 287] width 348 height 25
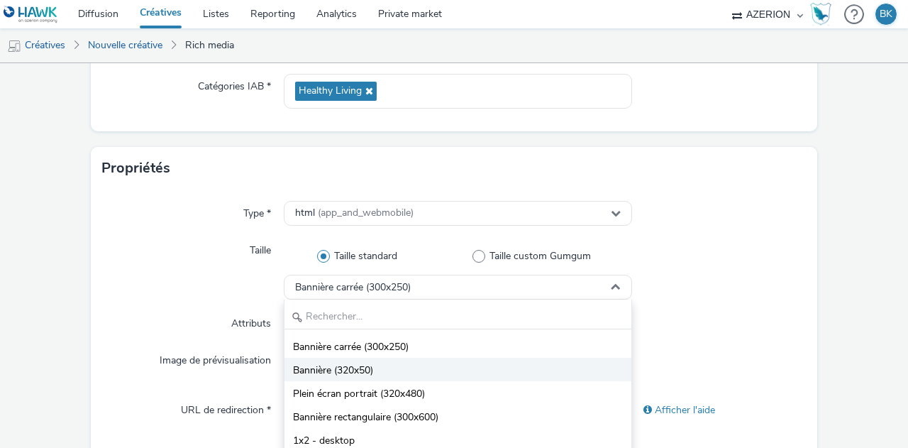
click at [469, 375] on li "Bannière (320x50)" at bounding box center [458, 369] width 347 height 23
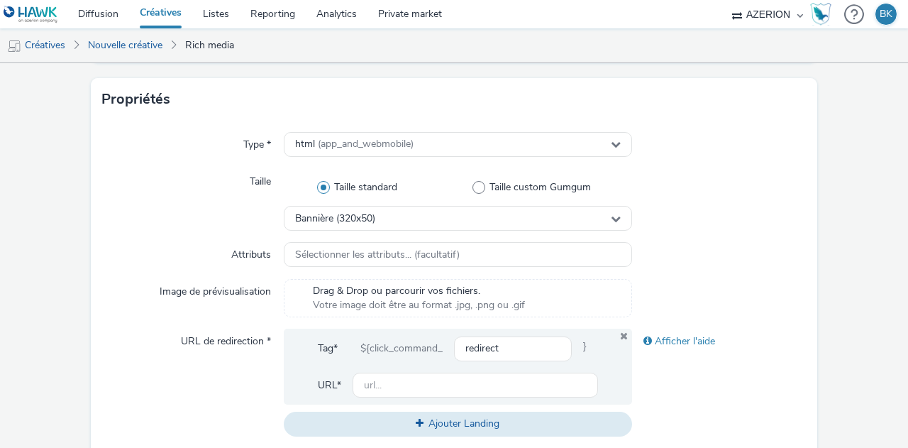
scroll to position [347, 0]
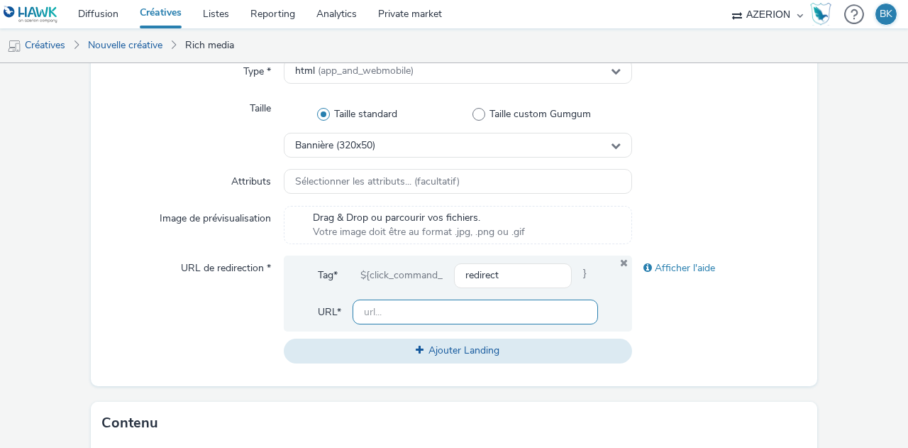
click at [515, 314] on input "text" at bounding box center [476, 311] width 246 height 25
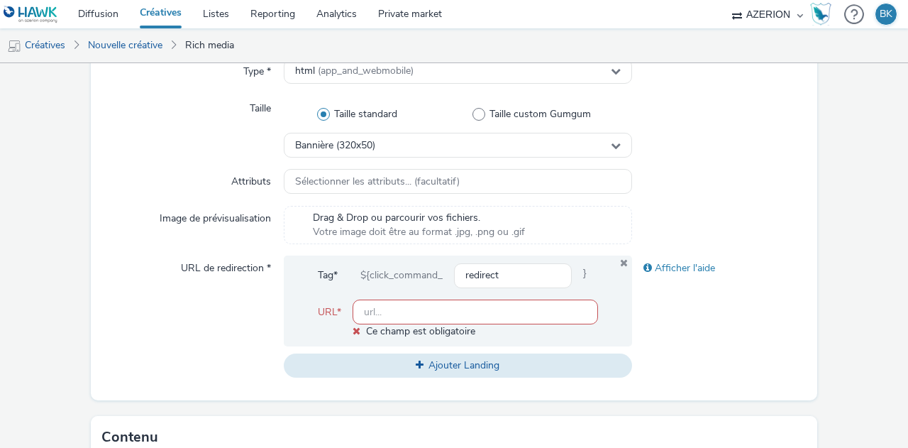
paste input "[URL][DOMAIN_NAME]"
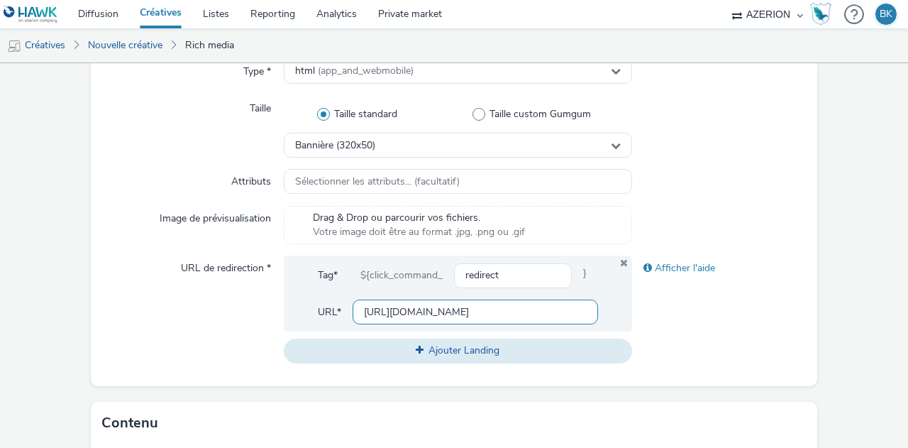
type input "[URL][DOMAIN_NAME]"
click at [722, 326] on div "Afficher l'aide" at bounding box center [719, 308] width 175 height 107
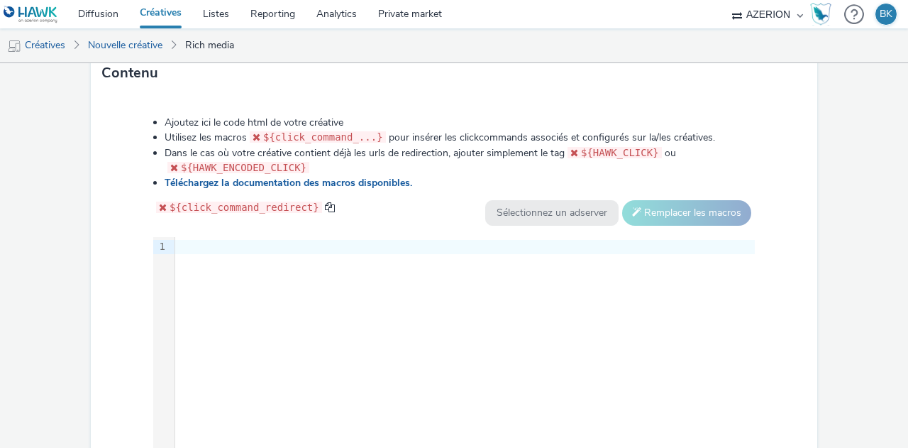
scroll to position [702, 0]
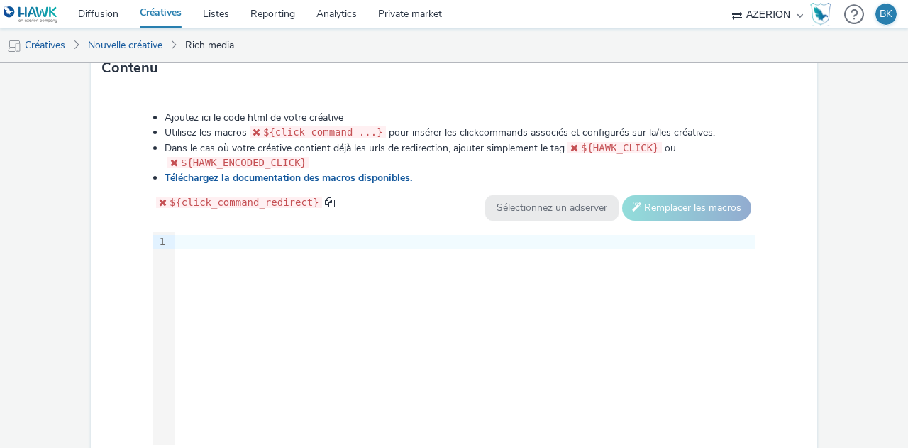
click at [463, 258] on div "9 1 ›" at bounding box center [454, 338] width 602 height 213
click at [295, 238] on div at bounding box center [465, 242] width 580 height 14
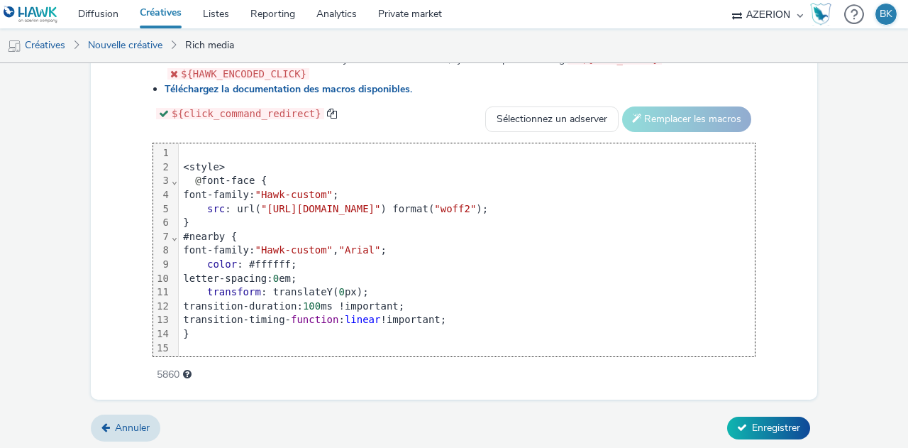
scroll to position [578, 0]
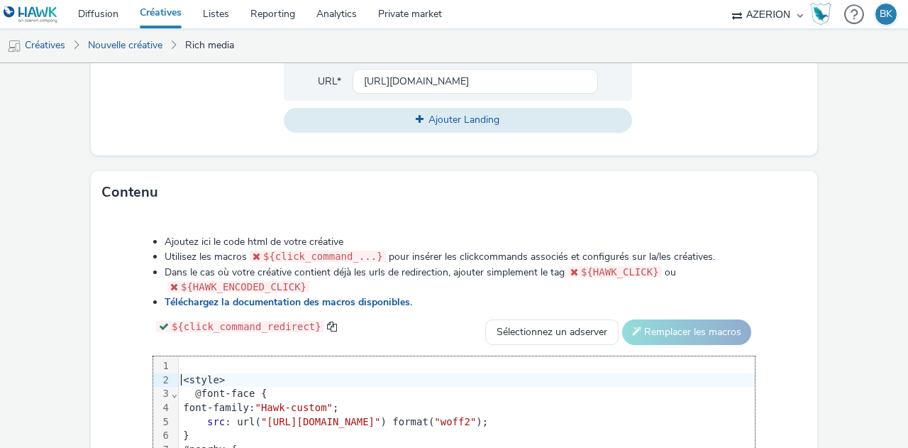
click at [180, 380] on div "<style>" at bounding box center [728, 380] width 1098 height 14
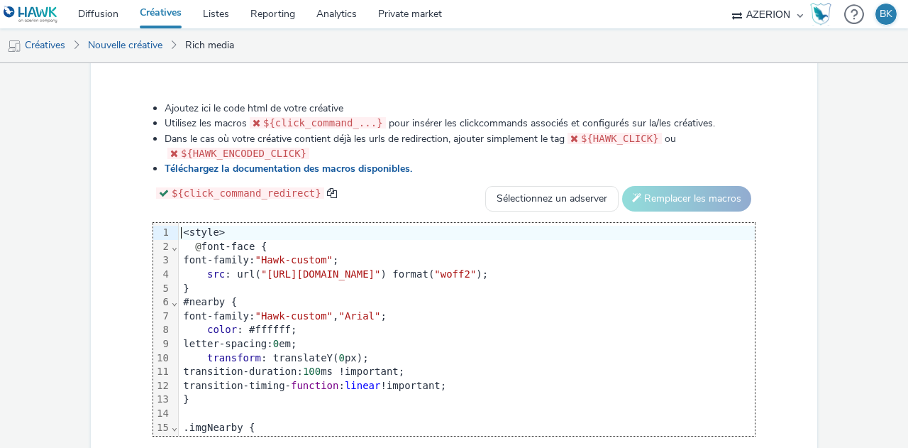
scroll to position [791, 0]
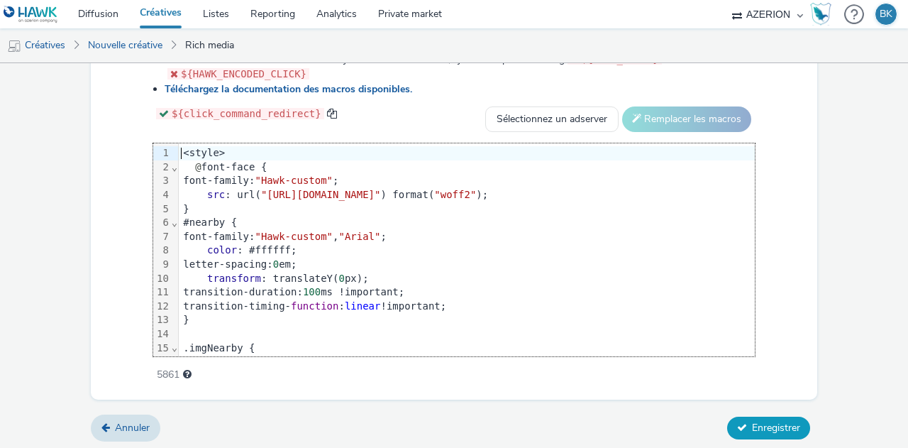
click at [761, 417] on button "Enregistrer" at bounding box center [768, 428] width 83 height 23
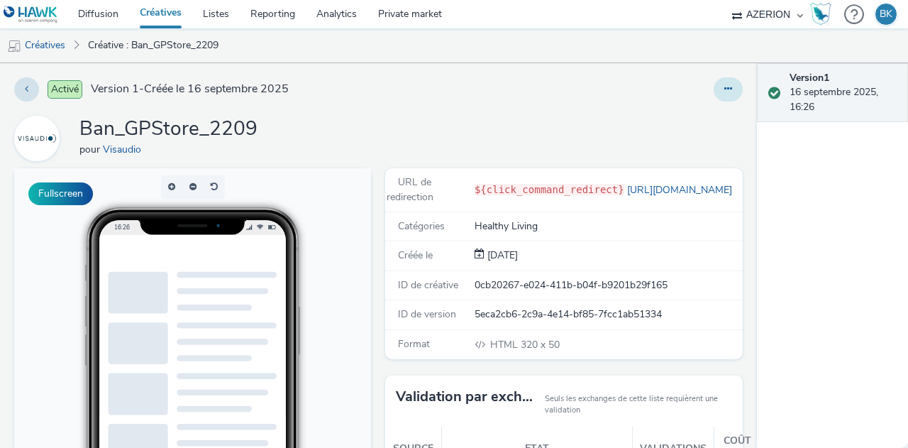
click at [725, 88] on icon at bounding box center [729, 89] width 8 height 10
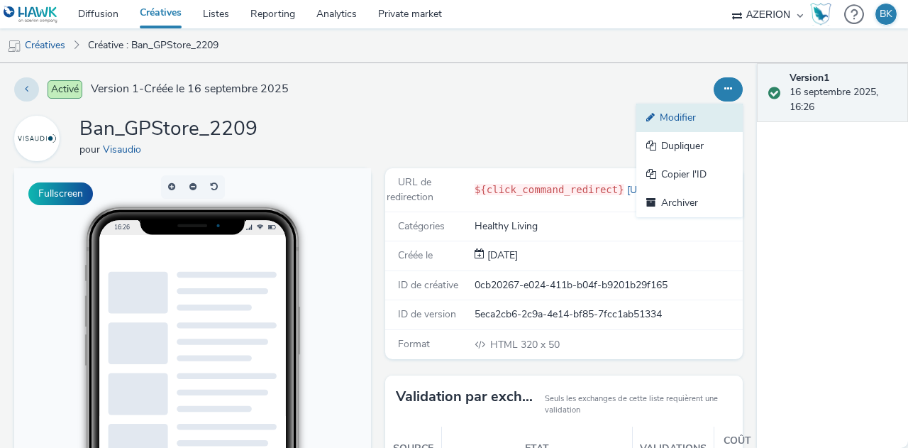
click at [672, 116] on link "Modifier" at bounding box center [690, 118] width 106 height 28
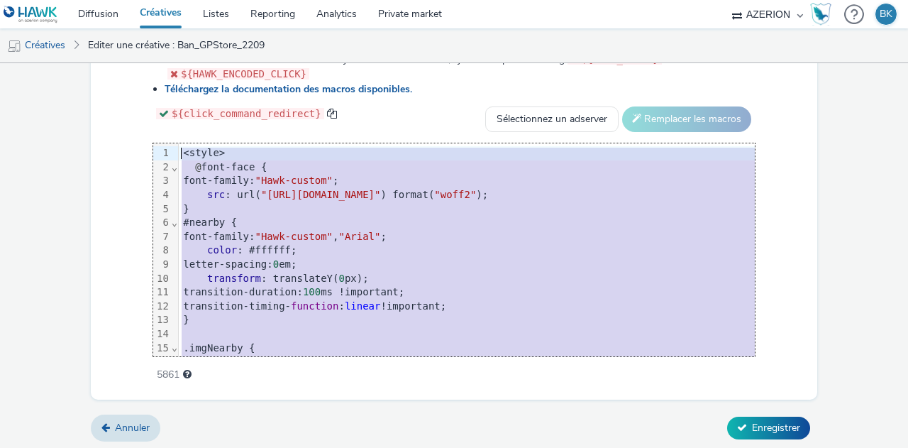
drag, startPoint x: 703, startPoint y: 336, endPoint x: 127, endPoint y: -70, distance: 704.9
click at [127, 0] on html "Diffusion Créatives Listes Reporting Analytics Private market AZERION AZERION S…" at bounding box center [454, 224] width 908 height 448
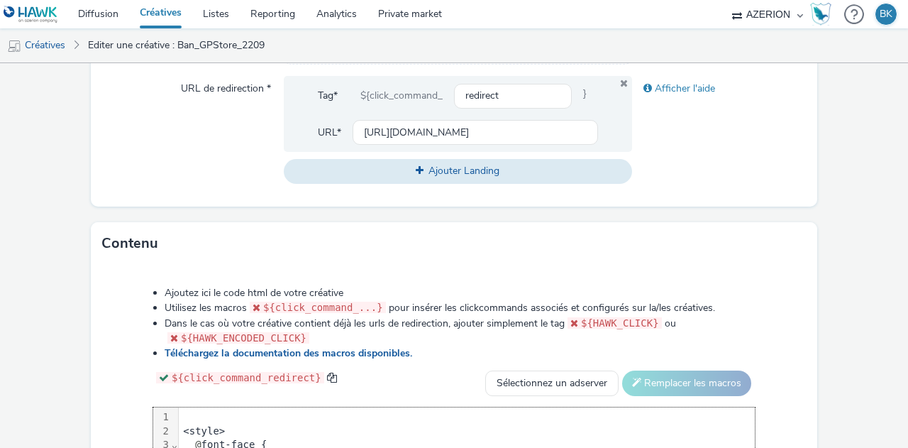
scroll to position [578, 0]
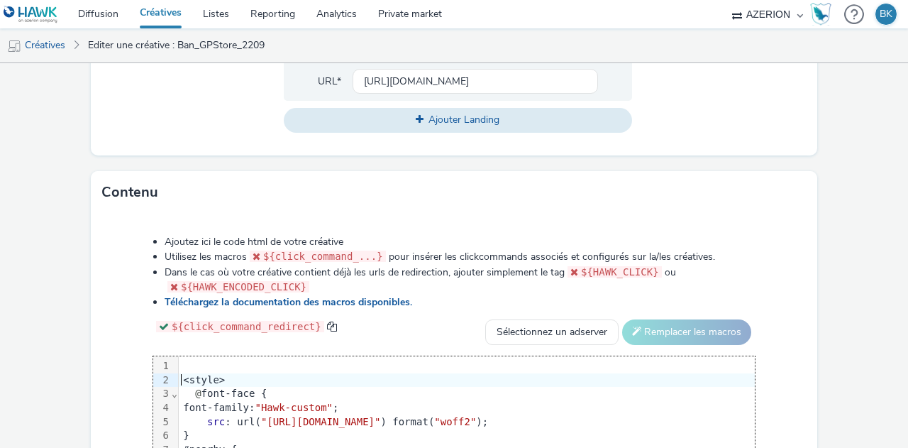
click at [179, 376] on div "<style>" at bounding box center [728, 380] width 1098 height 14
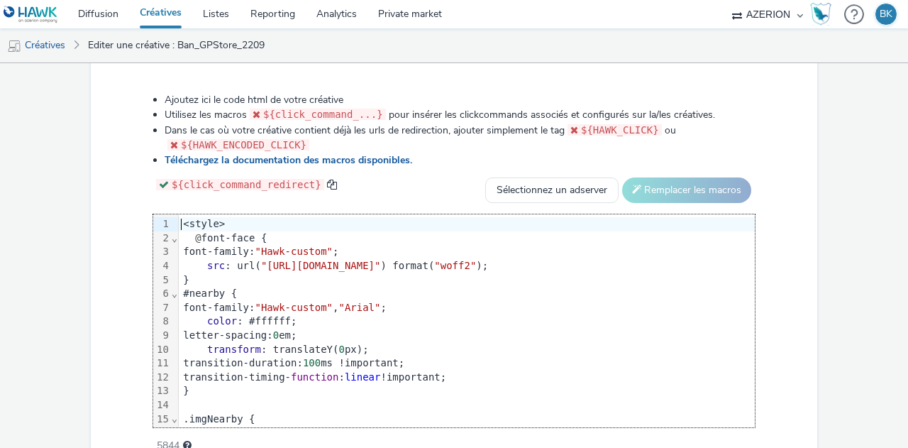
scroll to position [791, 0]
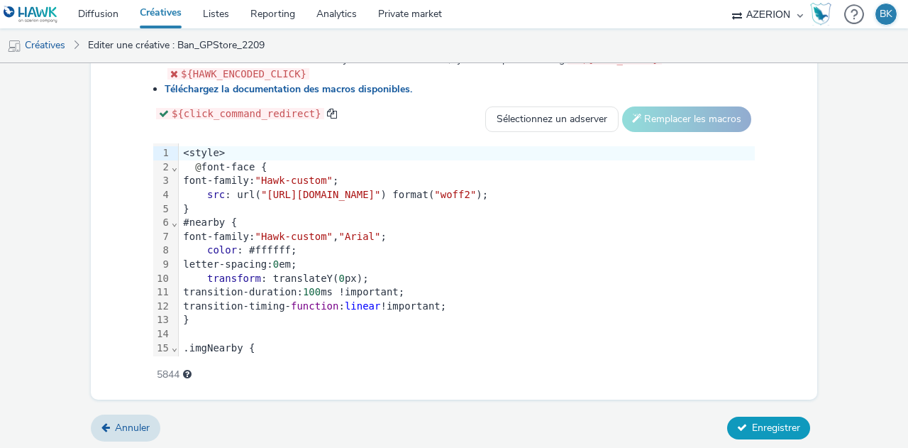
click at [779, 421] on span "Enregistrer" at bounding box center [776, 427] width 48 height 13
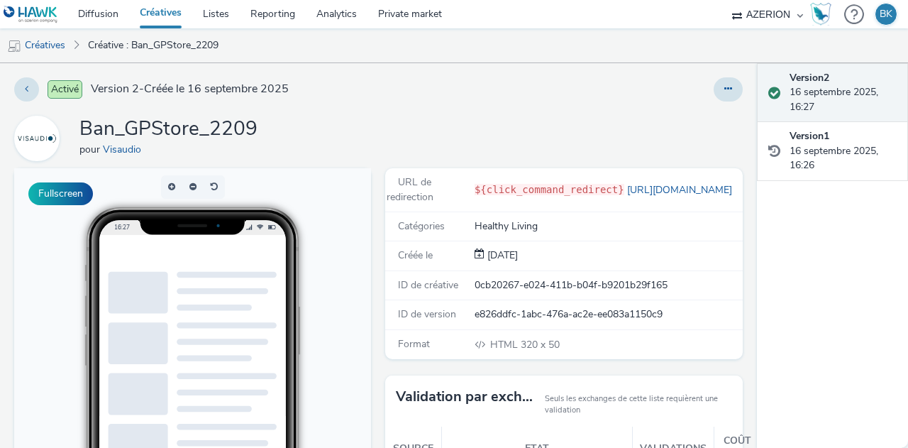
click at [215, 259] on preview-html5 at bounding box center [193, 258] width 159 height 8
click at [268, 250] on video at bounding box center [226, 252] width 227 height 35
click at [38, 40] on link "Créatives" at bounding box center [36, 45] width 72 height 34
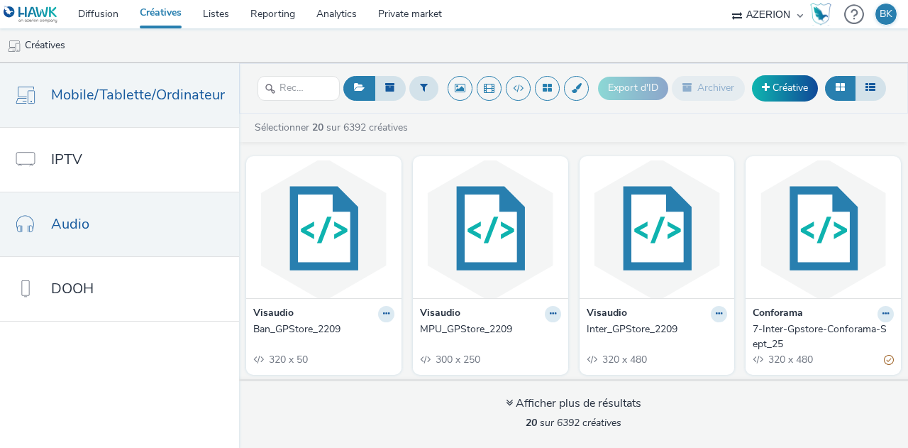
click at [131, 243] on link "Audio" at bounding box center [119, 224] width 239 height 64
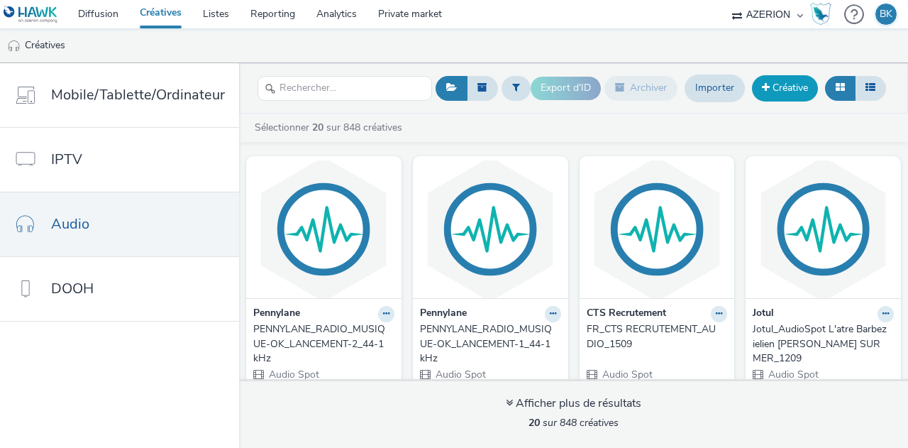
click at [789, 97] on link "Créative" at bounding box center [785, 88] width 66 height 26
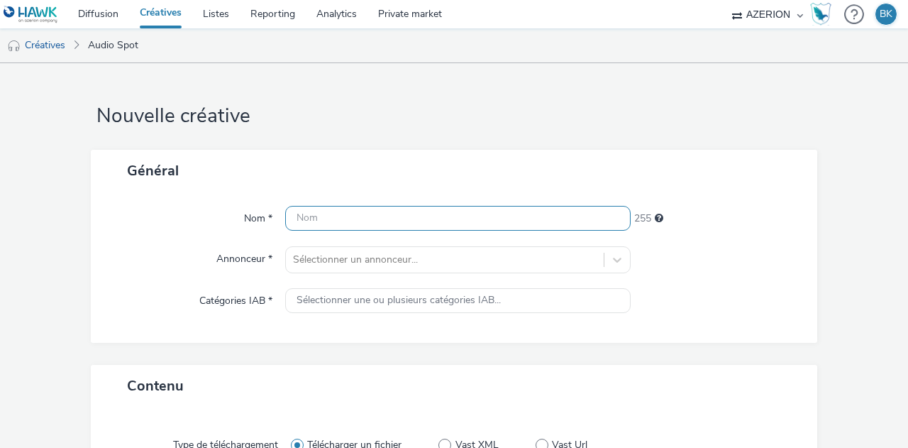
click at [420, 212] on input "text" at bounding box center [458, 218] width 346 height 25
